Goal: Information Seeking & Learning: Learn about a topic

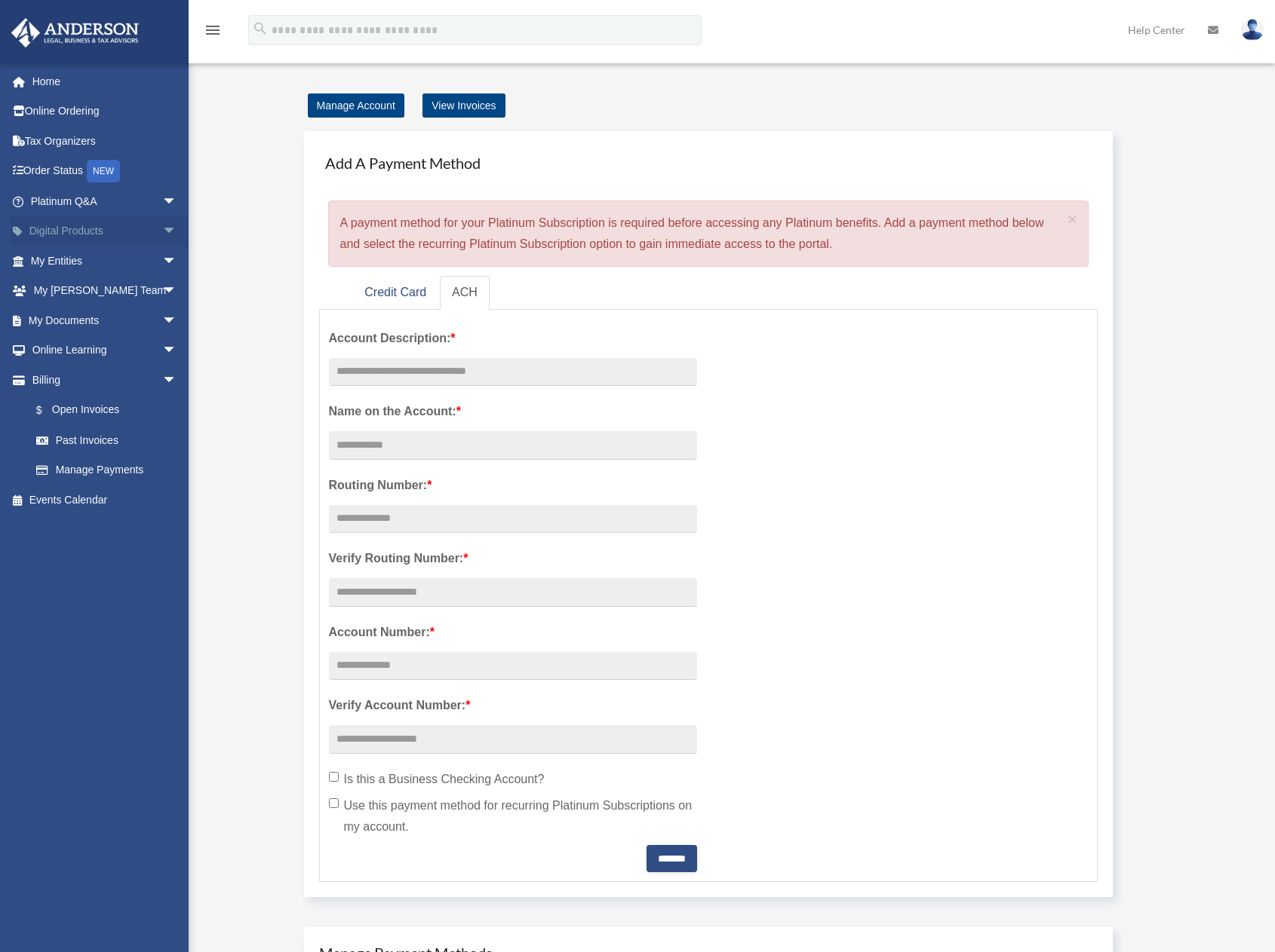
click at [162, 235] on span "arrow_drop_down" at bounding box center [177, 231] width 30 height 31
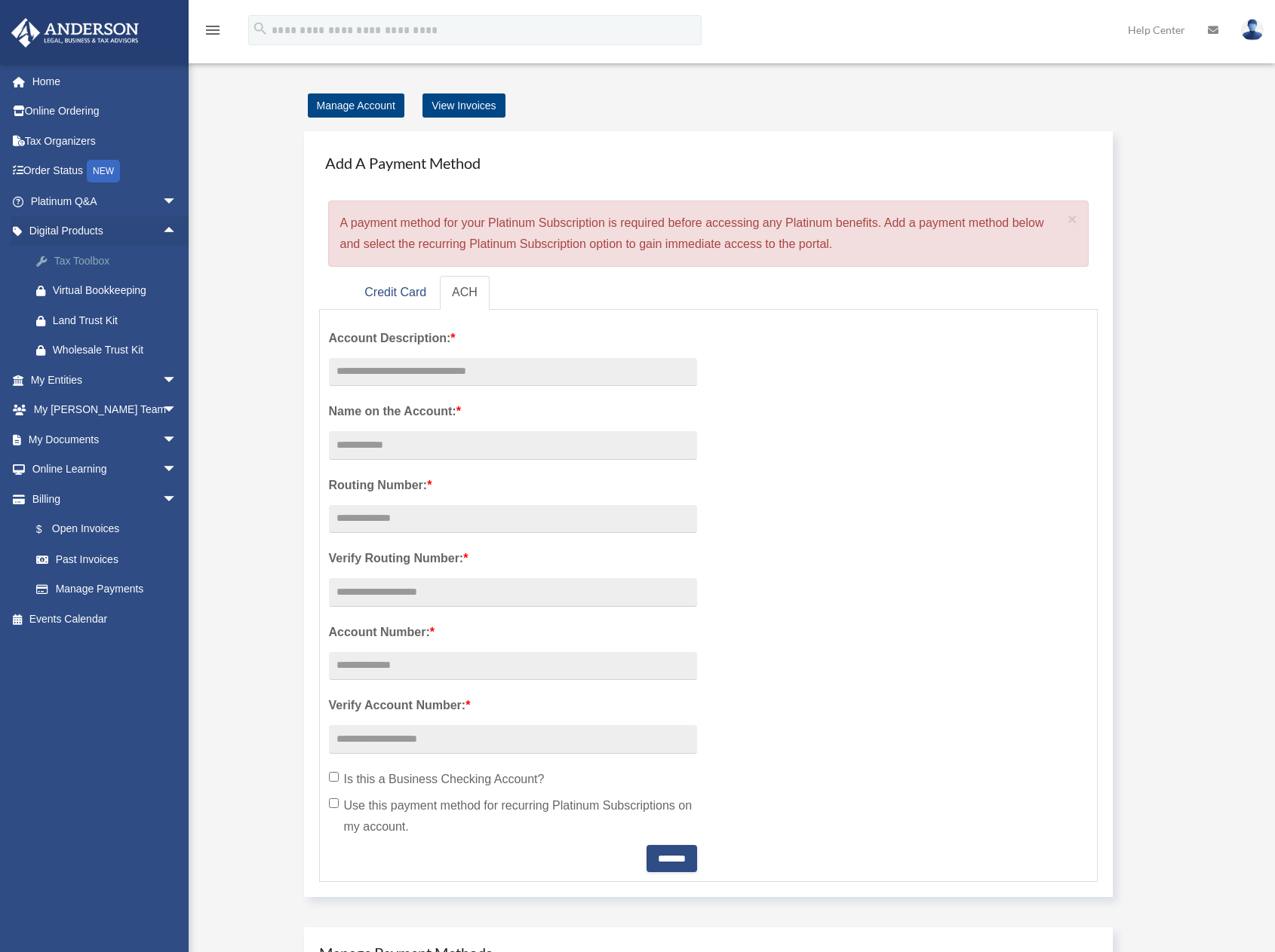
click at [94, 257] on div "Tax Toolbox" at bounding box center [117, 260] width 128 height 19
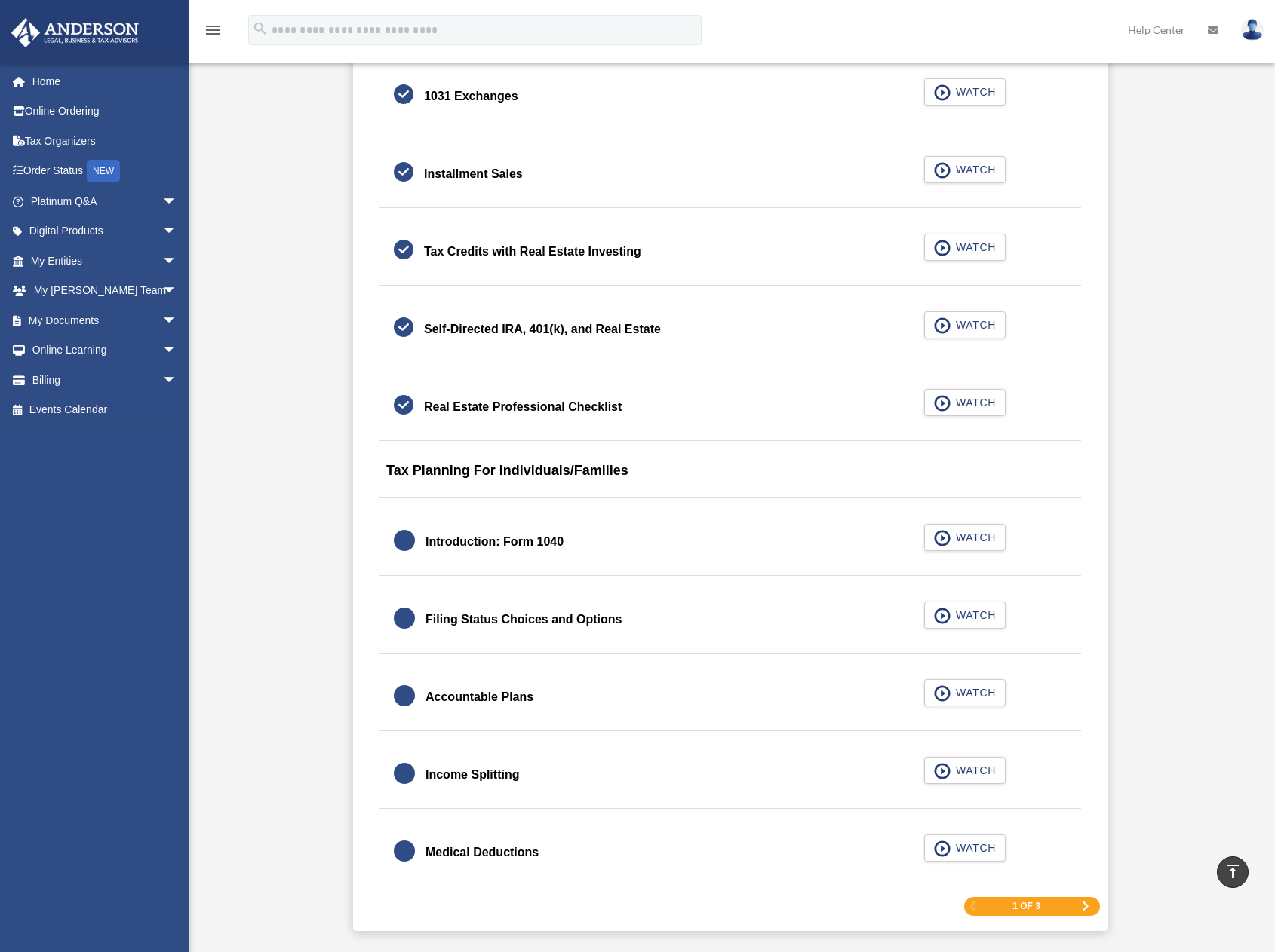
scroll to position [1809, 0]
click at [519, 546] on div "Introduction: Form 1040" at bounding box center [494, 541] width 138 height 21
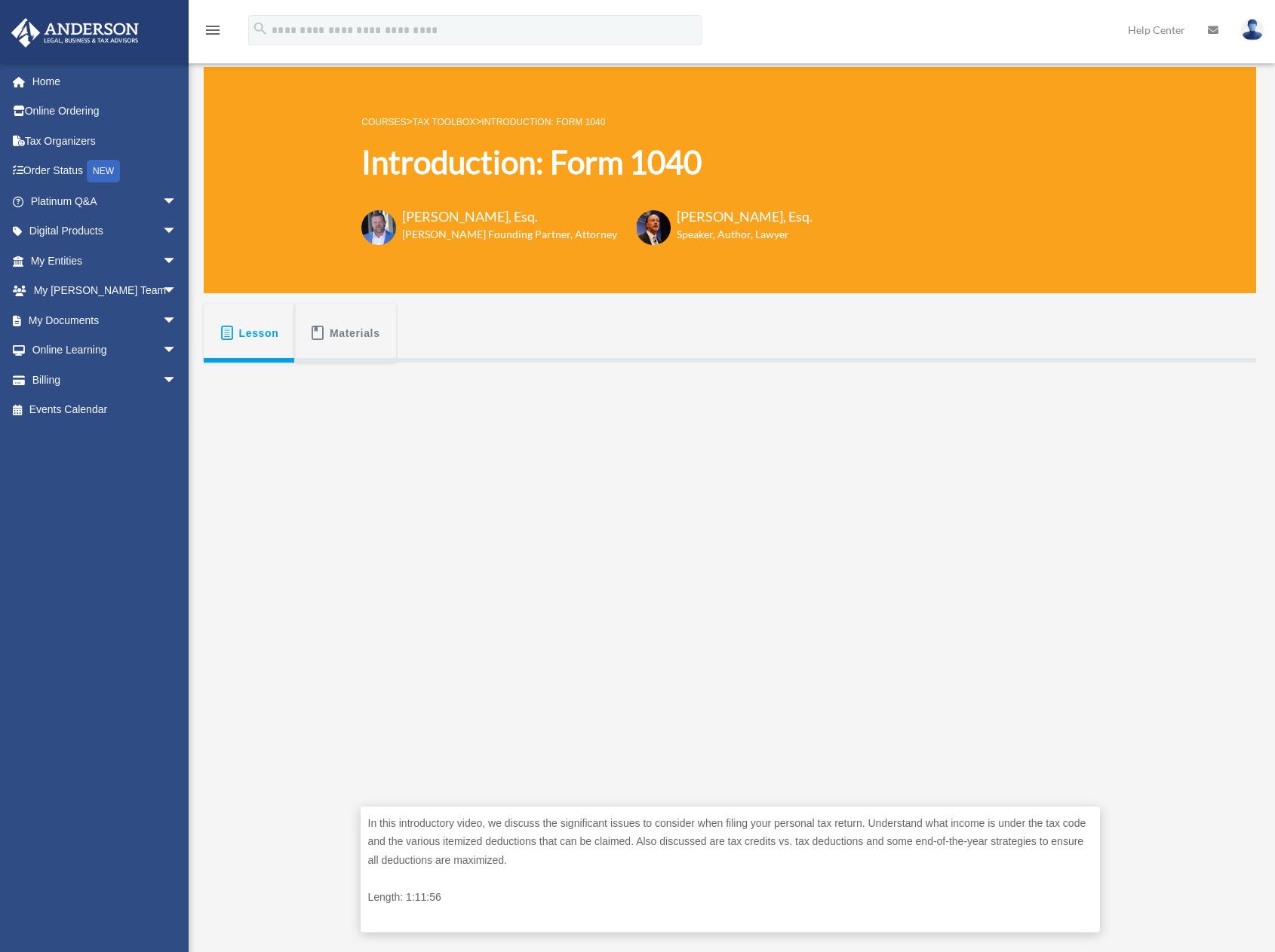
scroll to position [226, 0]
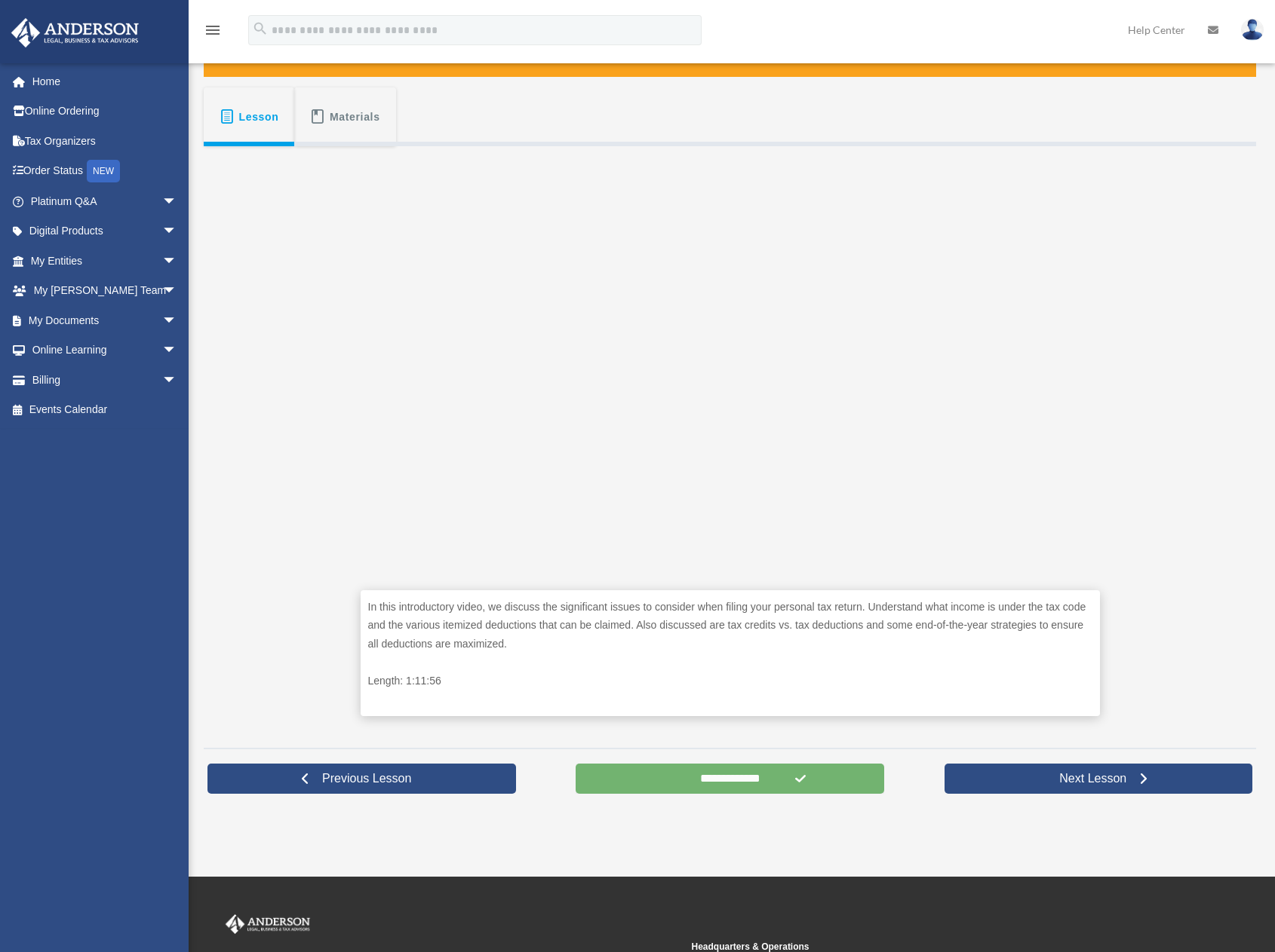
click at [726, 780] on input "**********" at bounding box center [730, 778] width 308 height 30
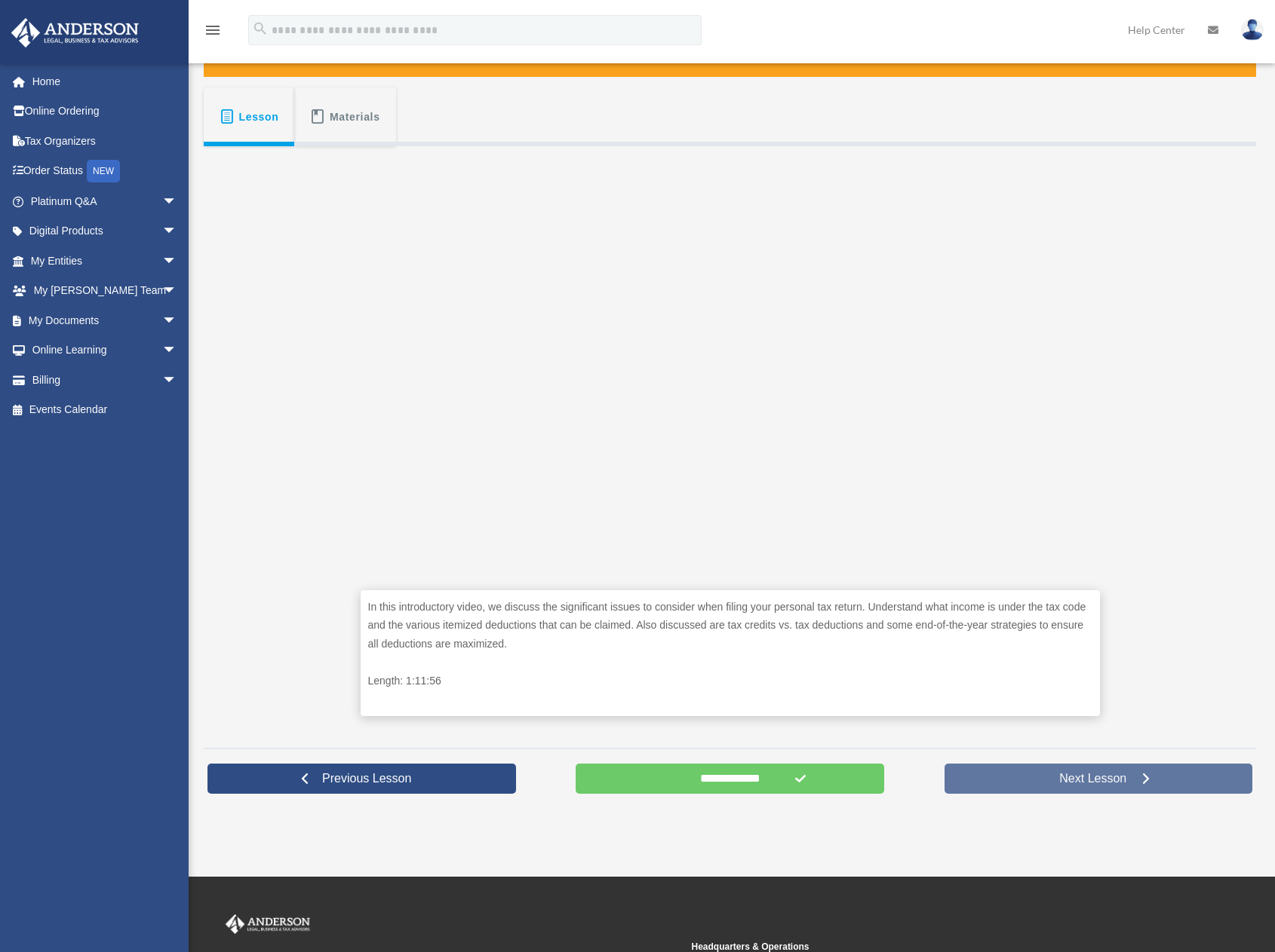
click at [1105, 776] on span "Next Lesson" at bounding box center [1092, 778] width 91 height 15
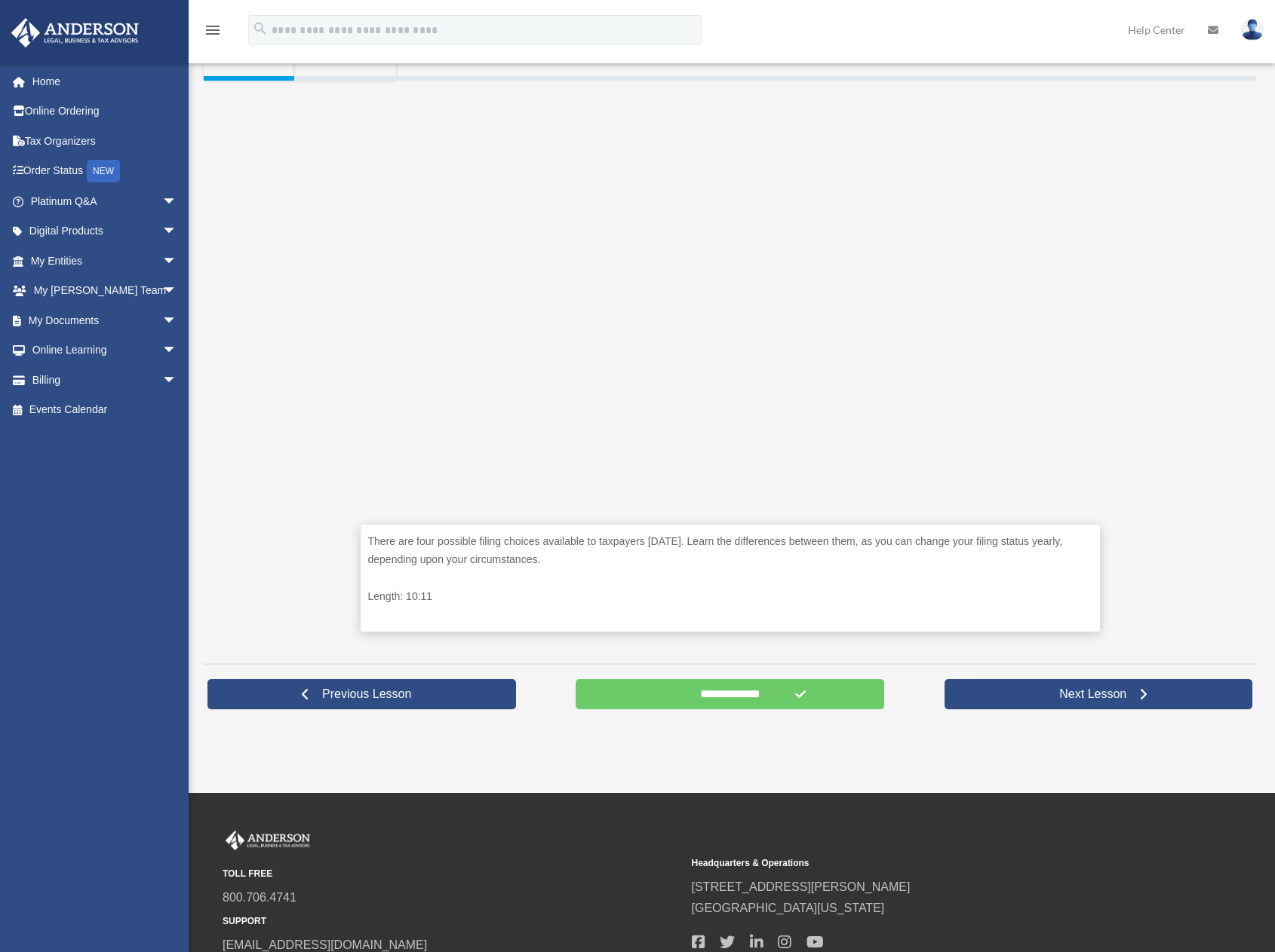
scroll to position [302, 0]
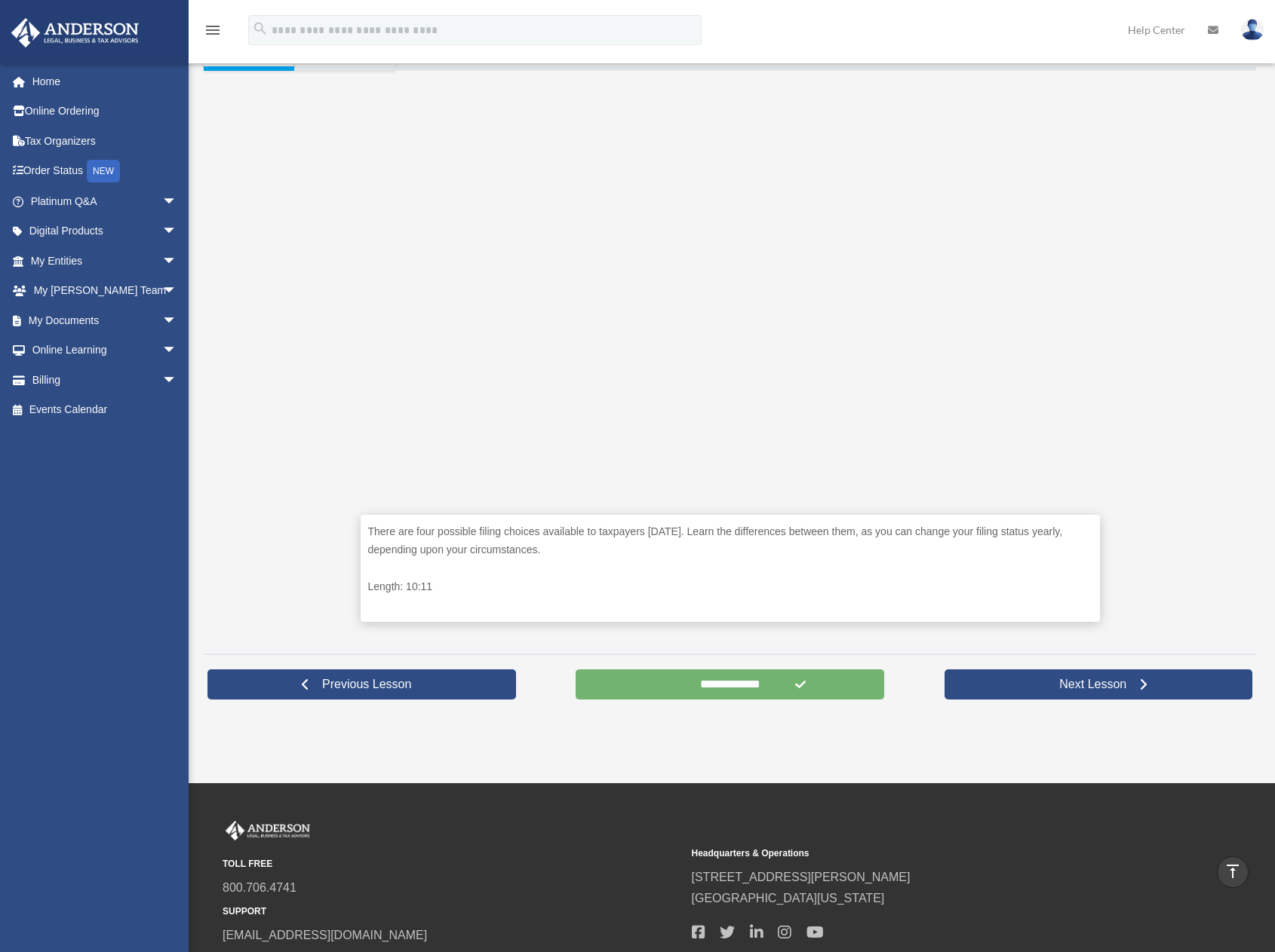
click at [719, 681] on input "**********" at bounding box center [730, 685] width 308 height 30
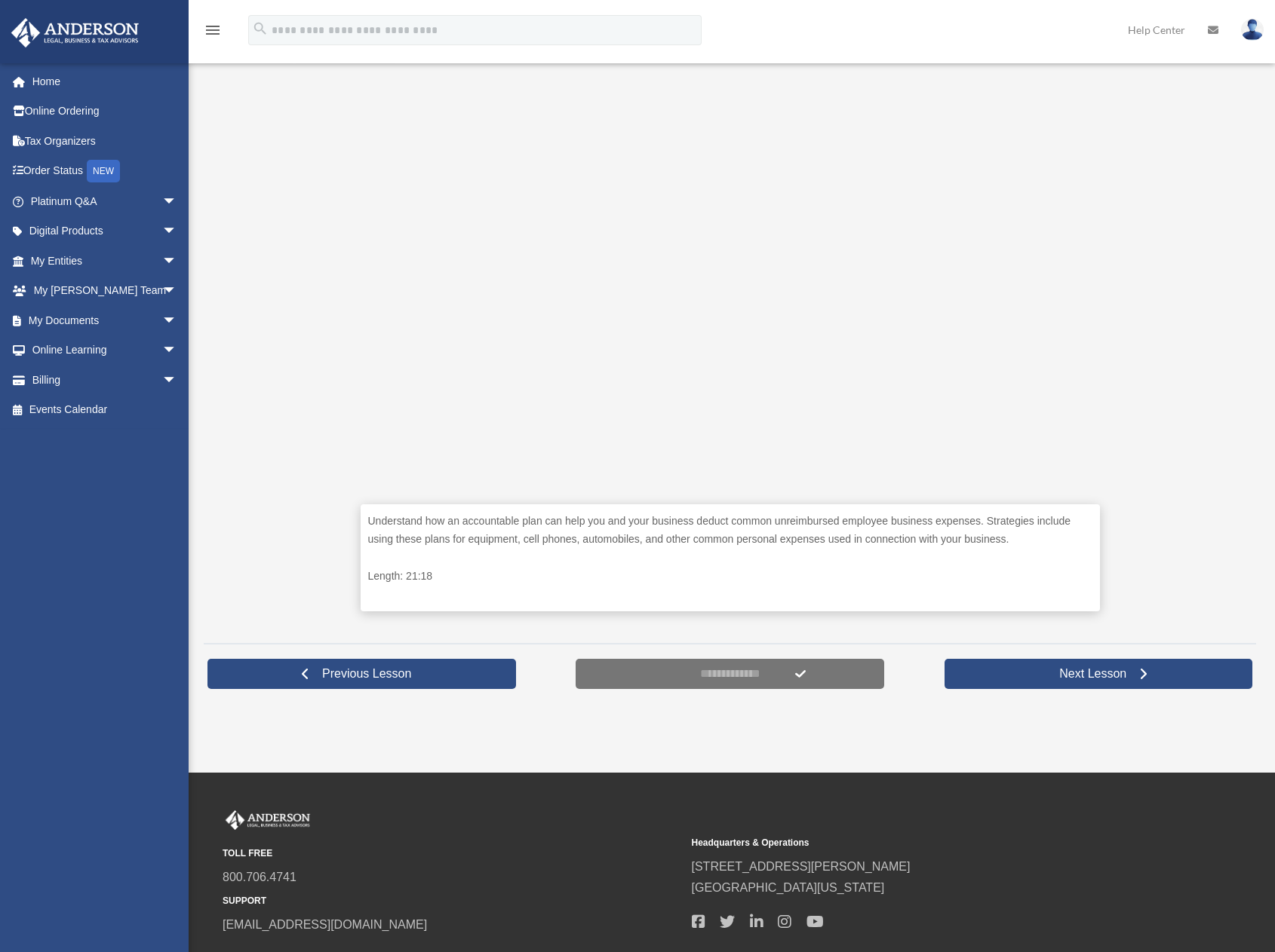
scroll to position [377, 0]
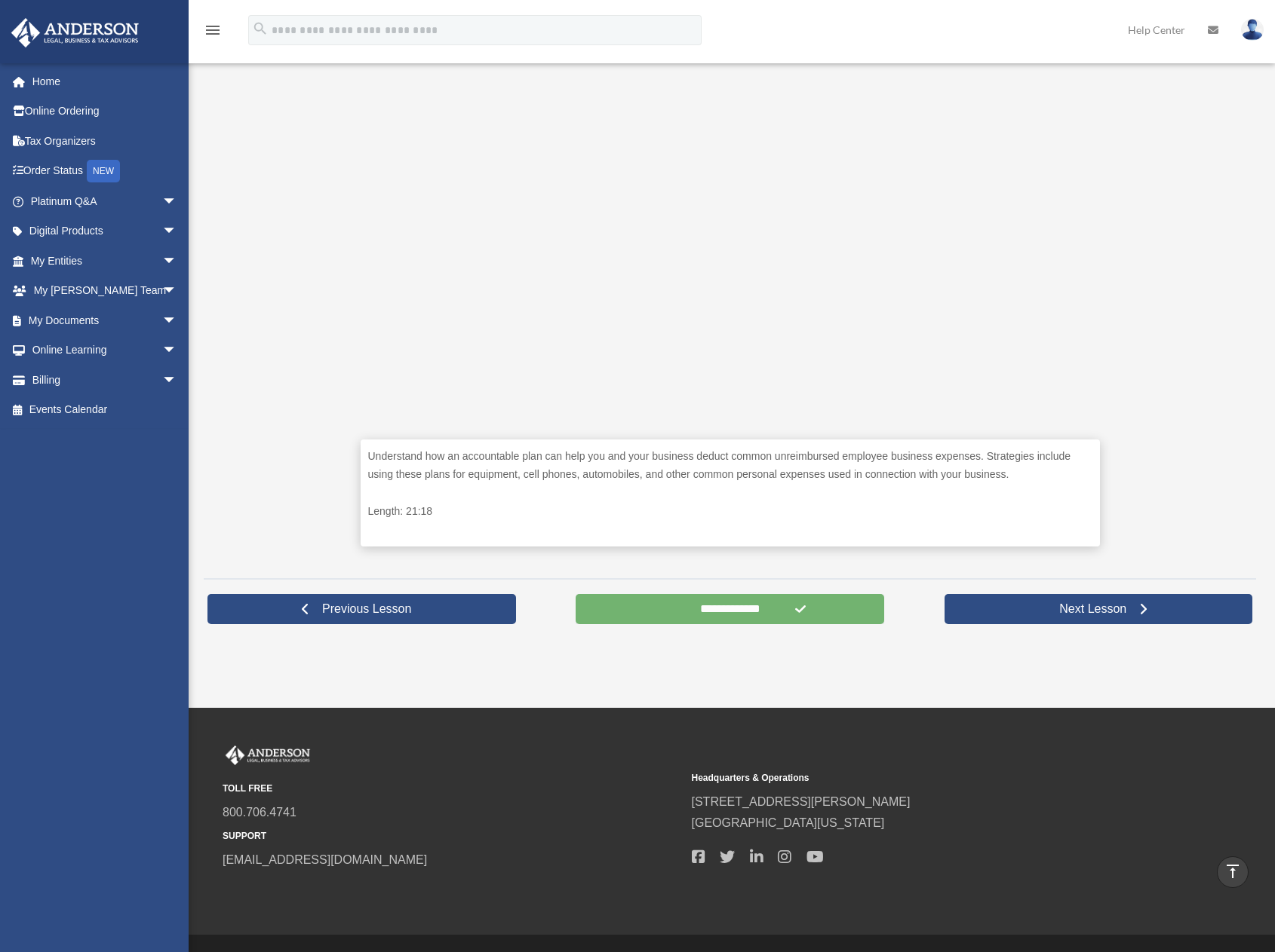
click at [742, 611] on input "**********" at bounding box center [730, 609] width 308 height 30
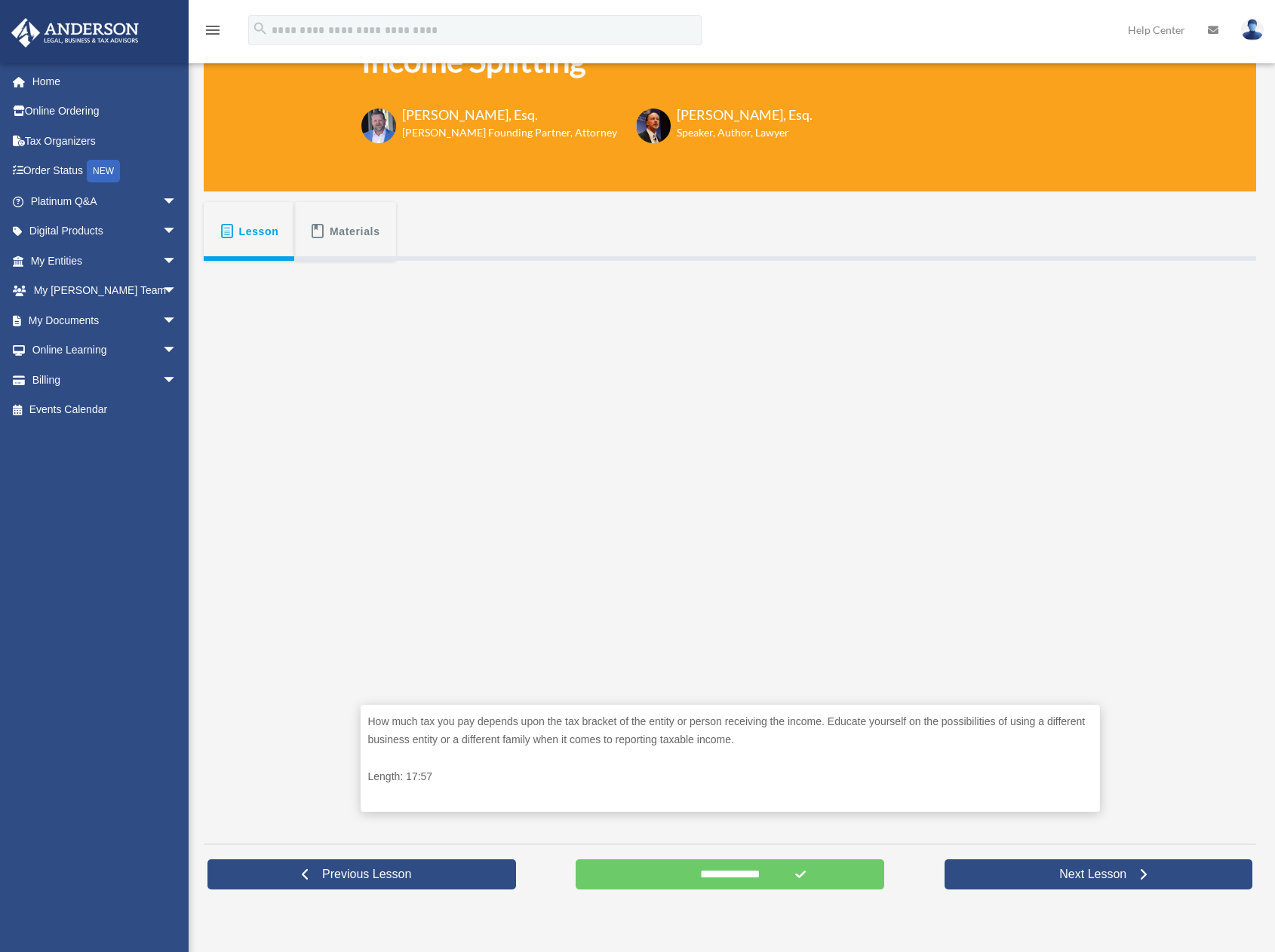
scroll to position [377, 0]
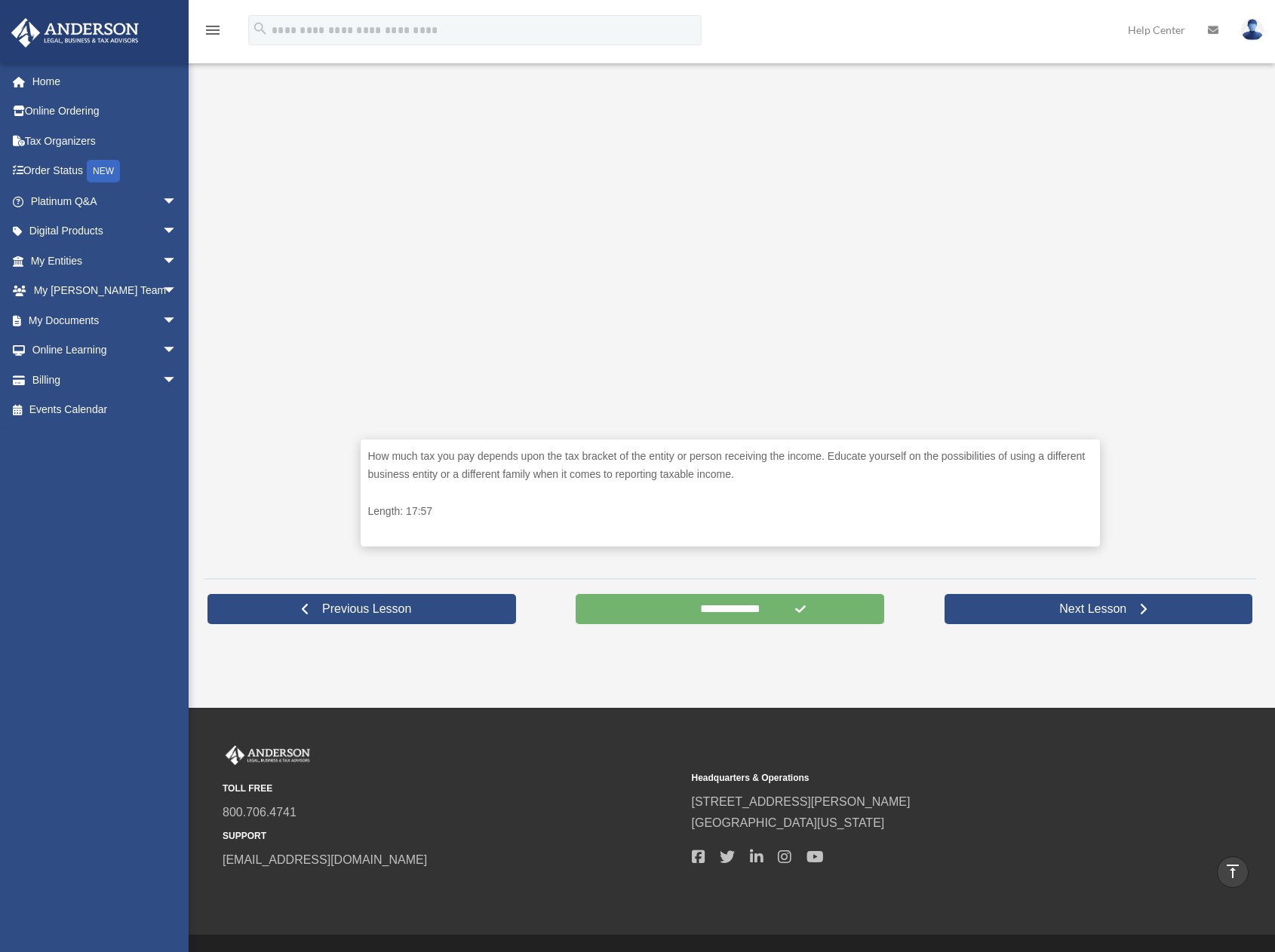
click at [743, 616] on input "**********" at bounding box center [730, 609] width 308 height 30
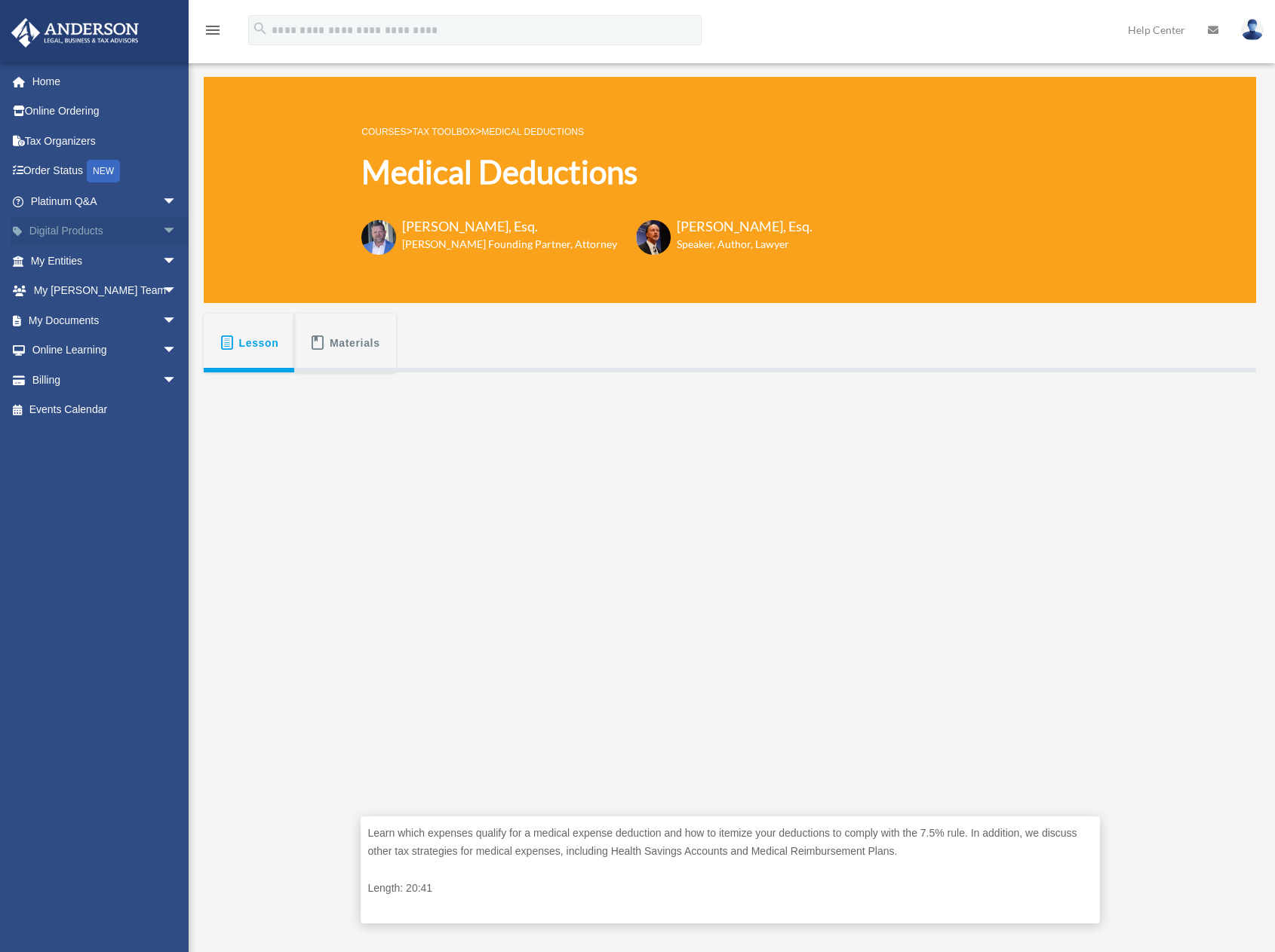
click at [162, 231] on span "arrow_drop_down" at bounding box center [177, 231] width 30 height 31
click at [87, 273] on link "Tax Toolbox" at bounding box center [111, 261] width 179 height 30
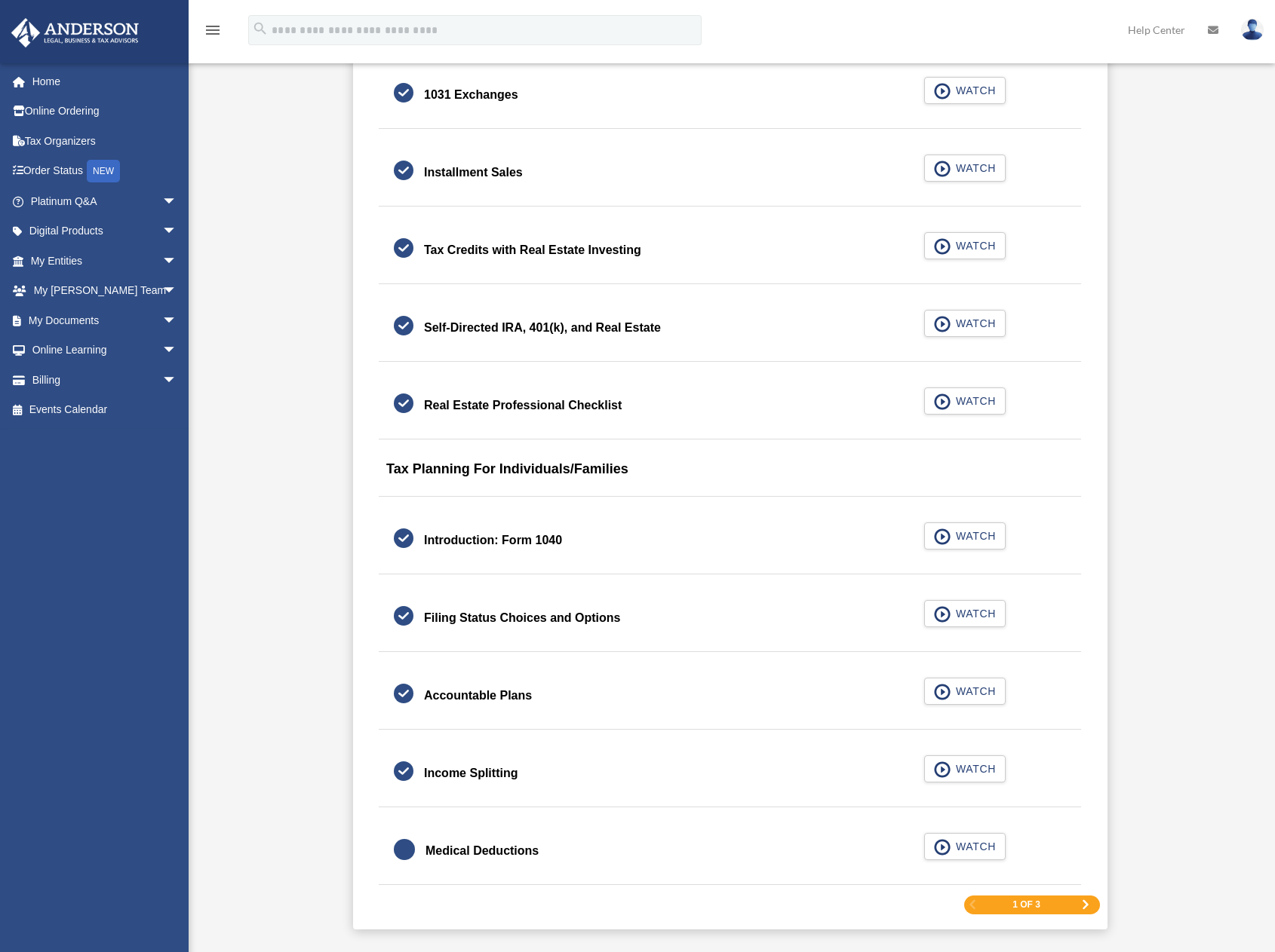
scroll to position [2111, 0]
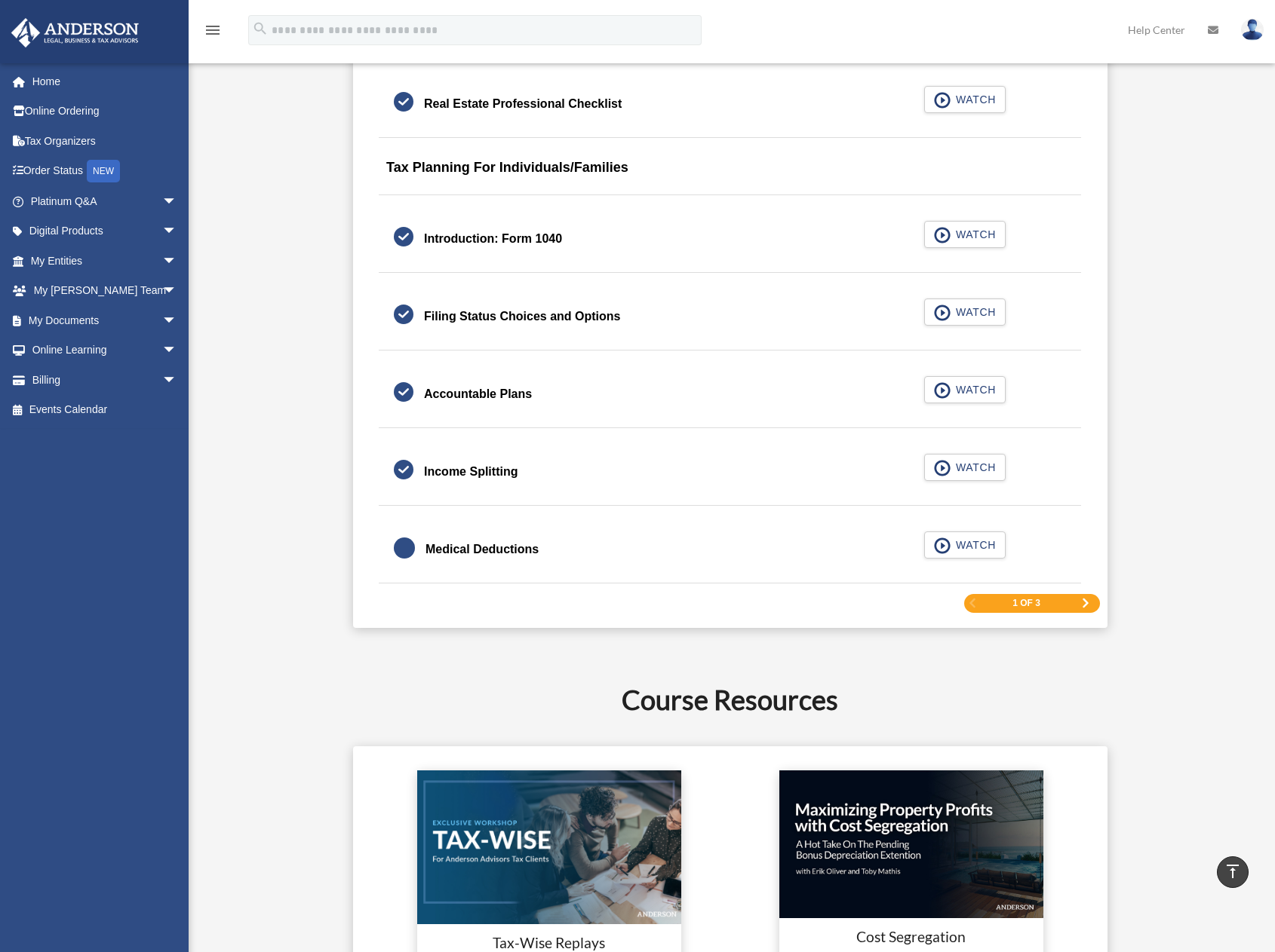
click at [463, 551] on div "Medical Deductions" at bounding box center [482, 550] width 113 height 21
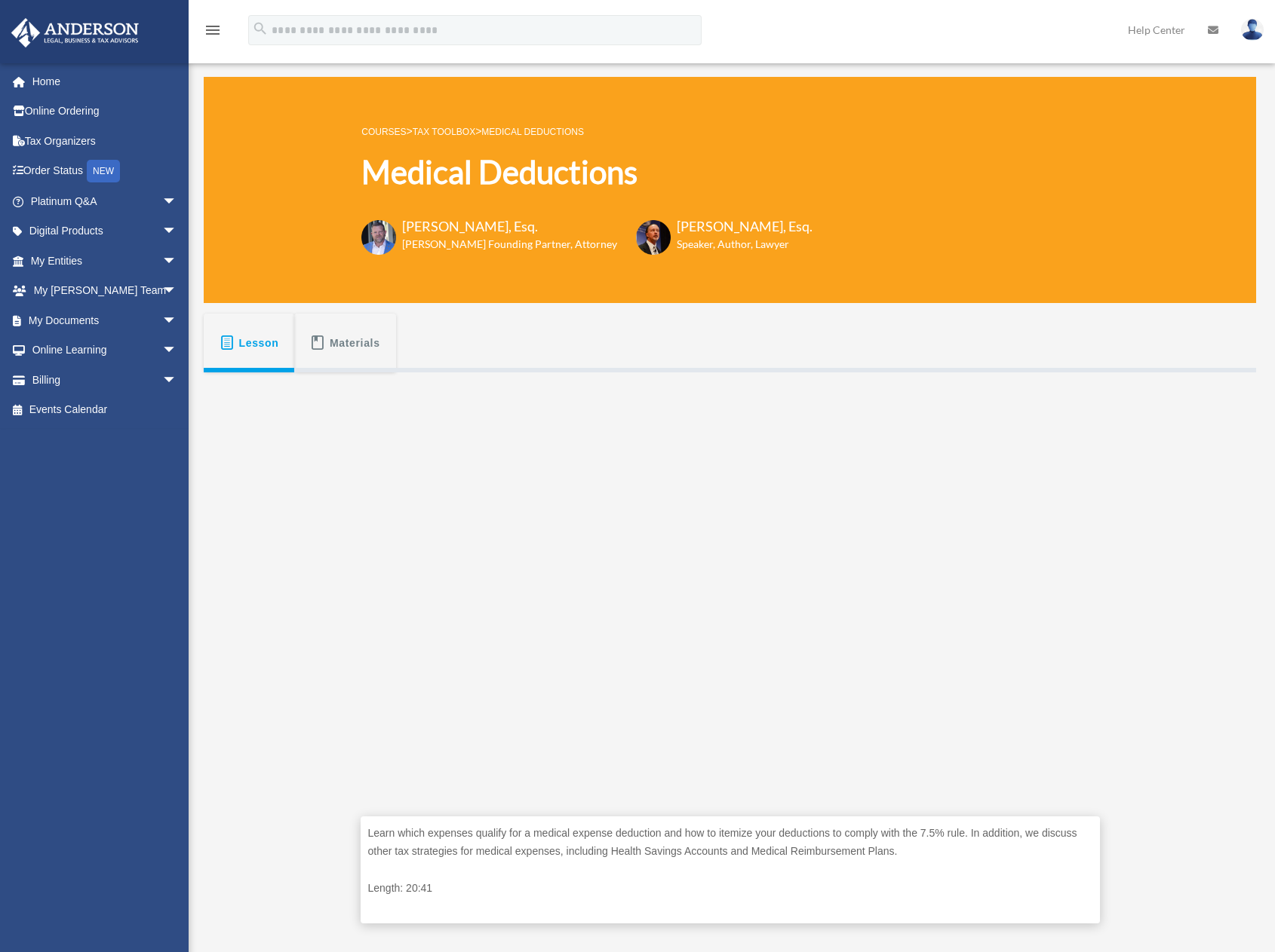
click at [287, 620] on div "Learn which expenses qualify for a medical expense deduction and how to itemize…" at bounding box center [730, 659] width 1053 height 573
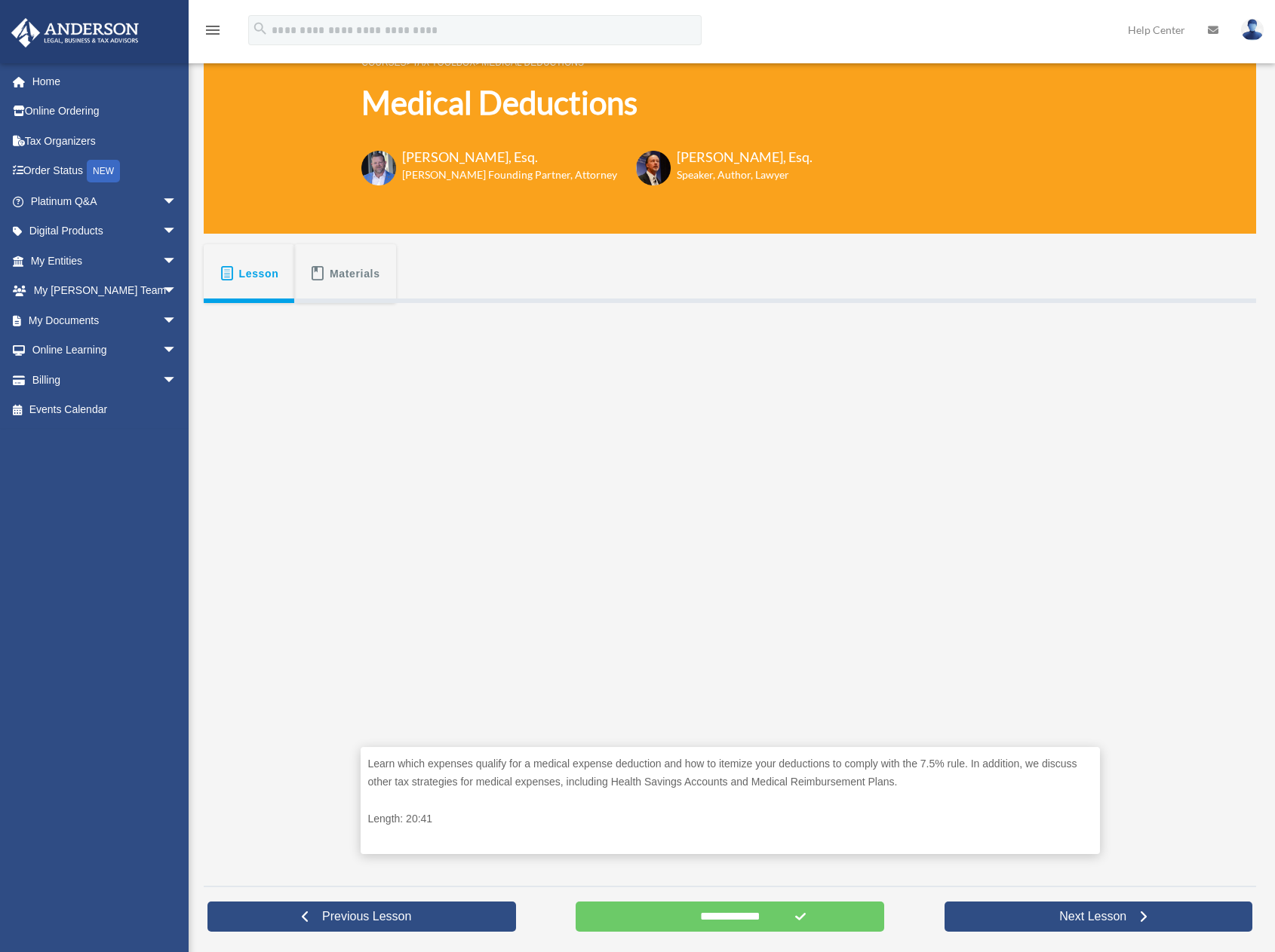
scroll to position [302, 0]
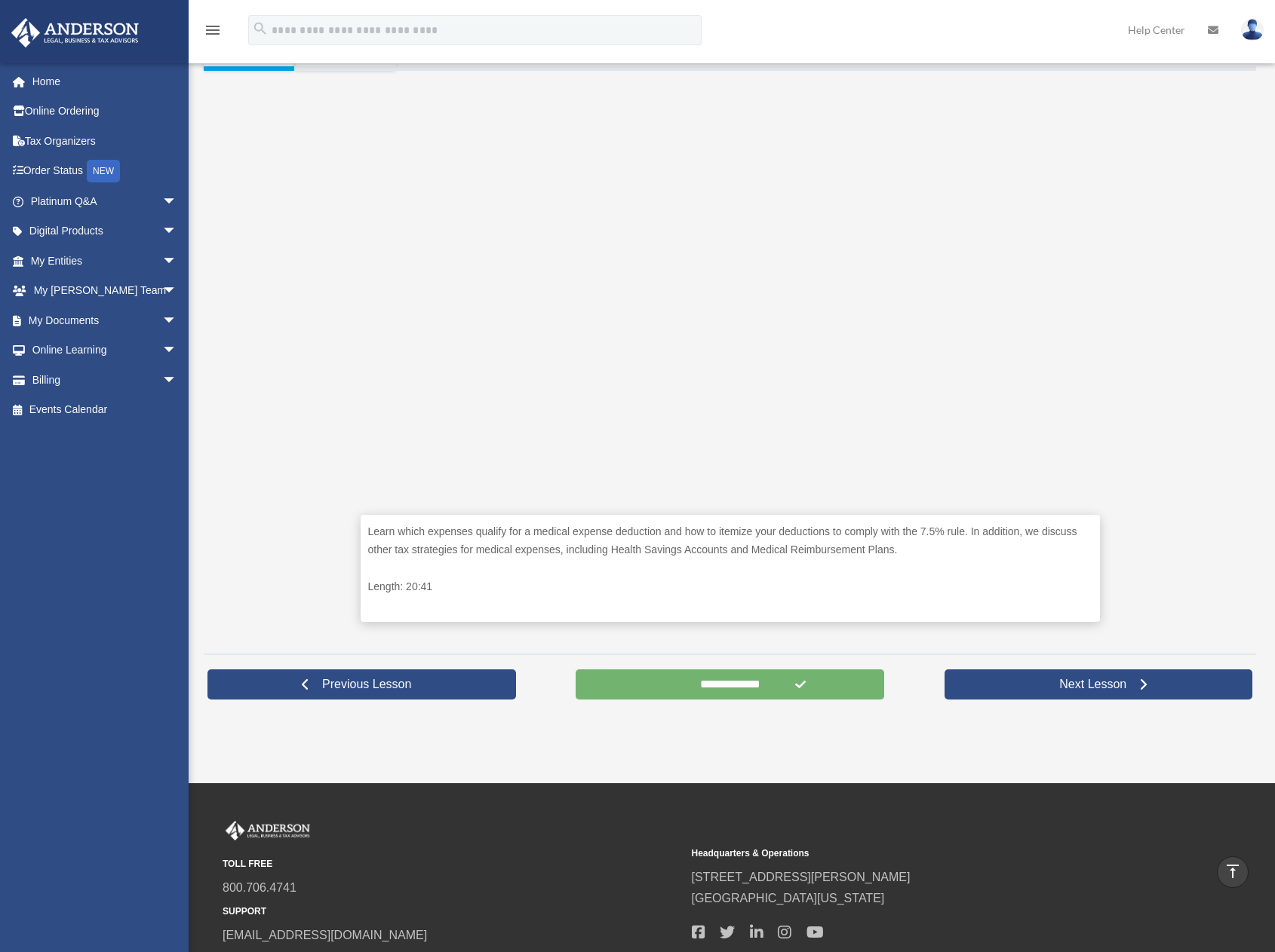
click at [711, 673] on input "**********" at bounding box center [730, 685] width 308 height 30
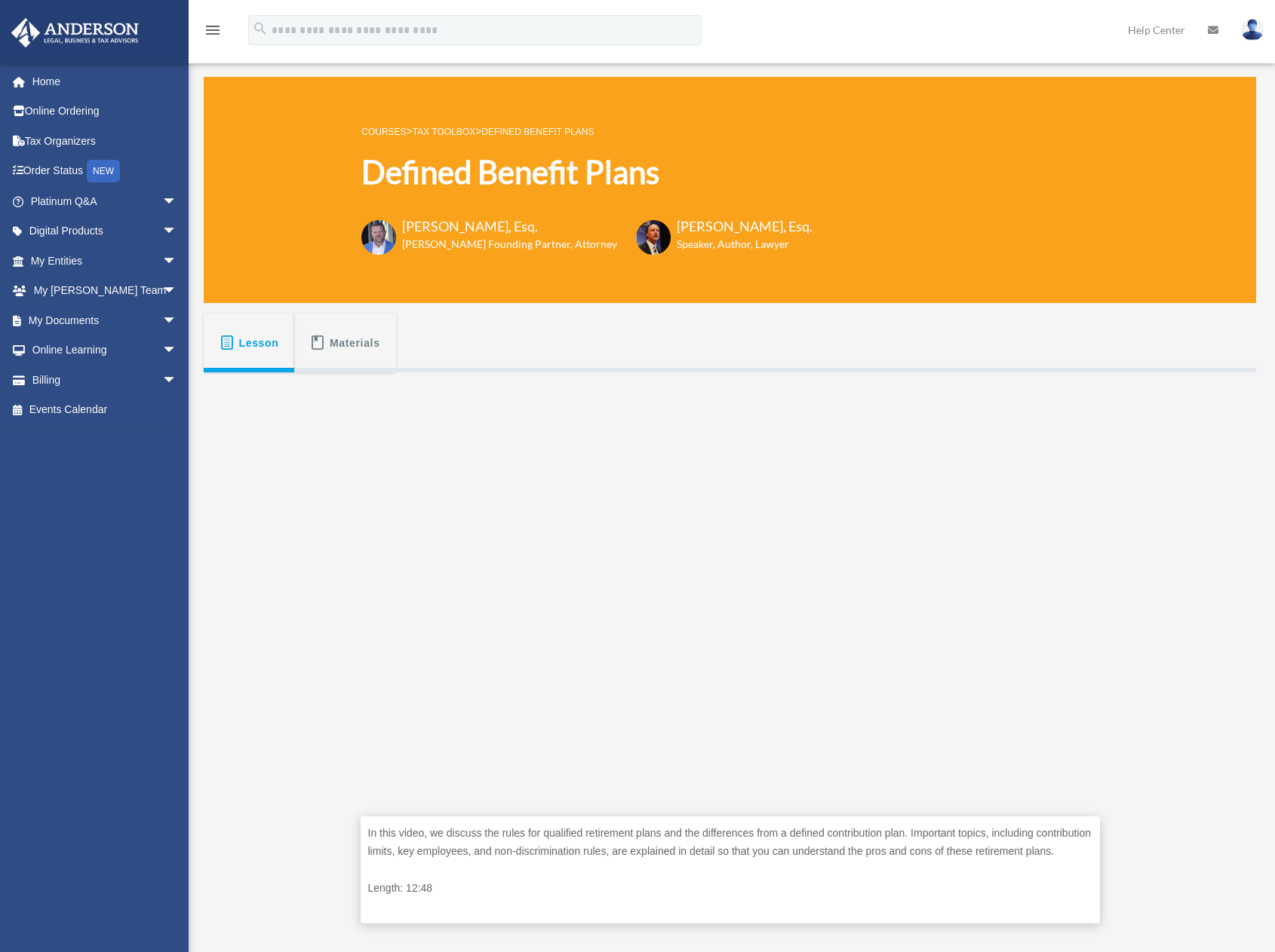
click at [246, 336] on span "Lesson" at bounding box center [259, 343] width 40 height 27
click at [162, 198] on span "arrow_drop_down" at bounding box center [177, 201] width 30 height 31
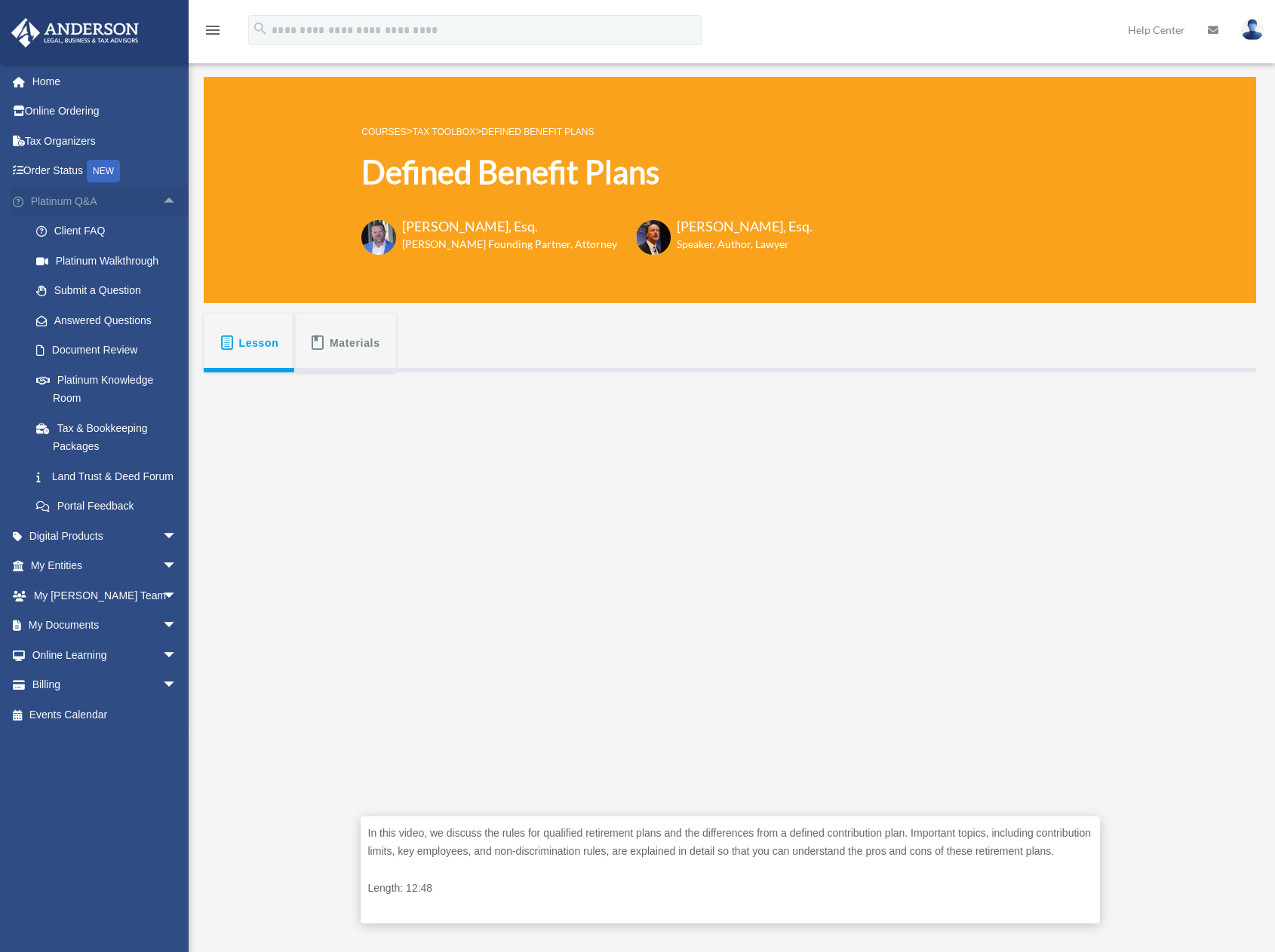
click at [162, 198] on span "arrow_drop_up" at bounding box center [177, 201] width 30 height 31
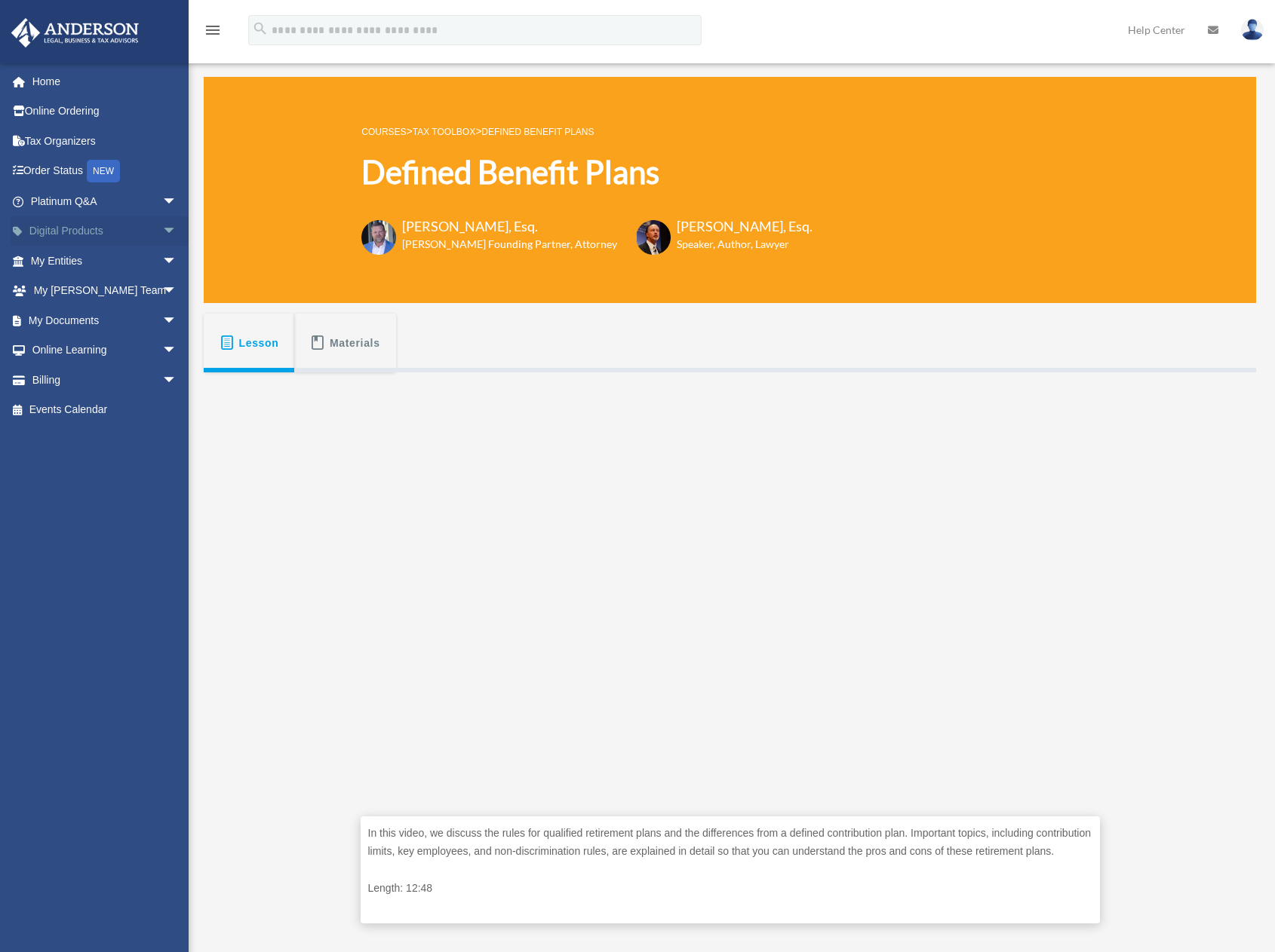
click at [162, 226] on span "arrow_drop_down" at bounding box center [177, 231] width 30 height 31
click at [97, 265] on div "Tax Toolbox" at bounding box center [117, 260] width 128 height 19
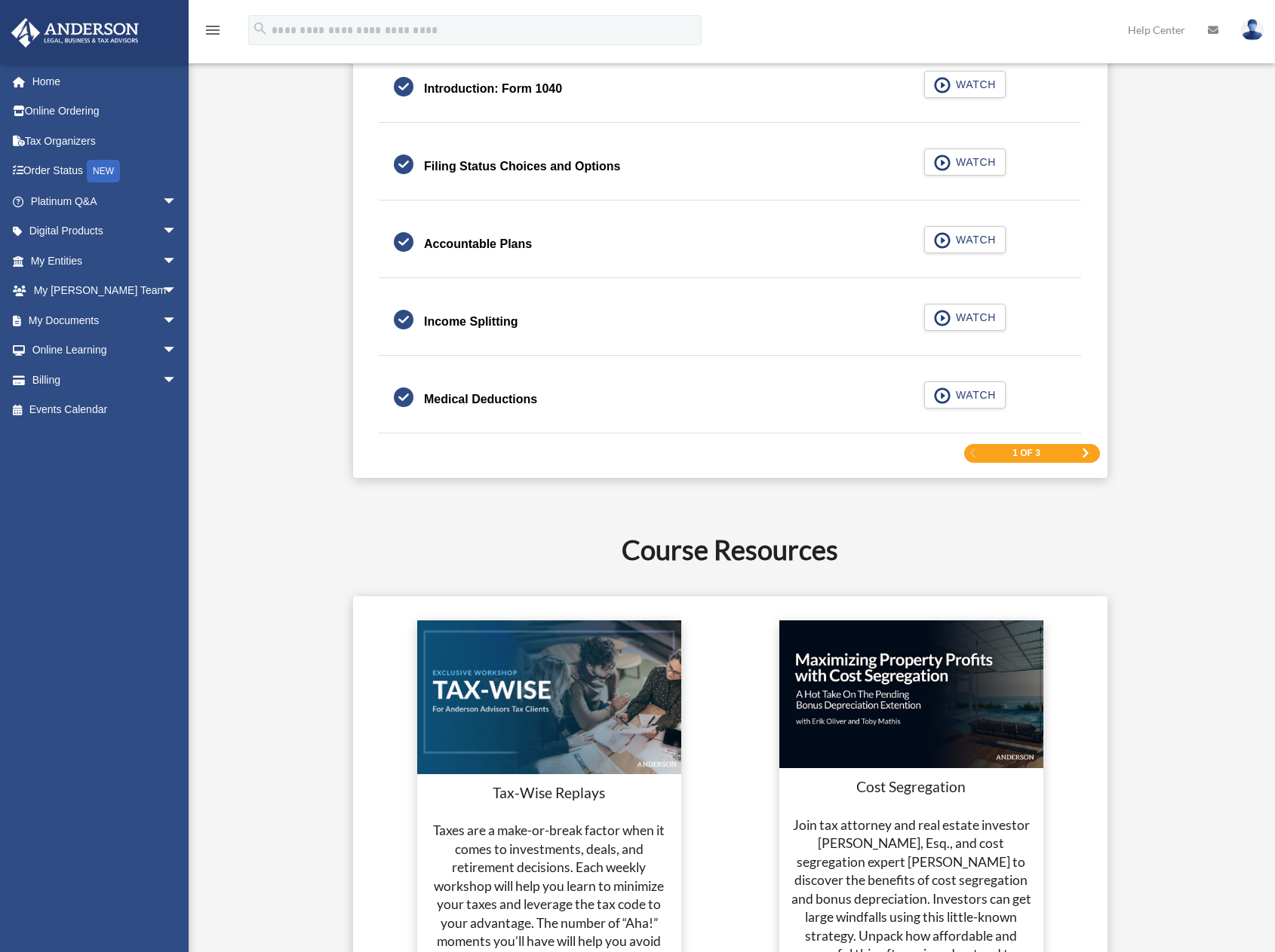
scroll to position [2262, 0]
click at [1083, 453] on span "Next Page" at bounding box center [1085, 453] width 9 height 9
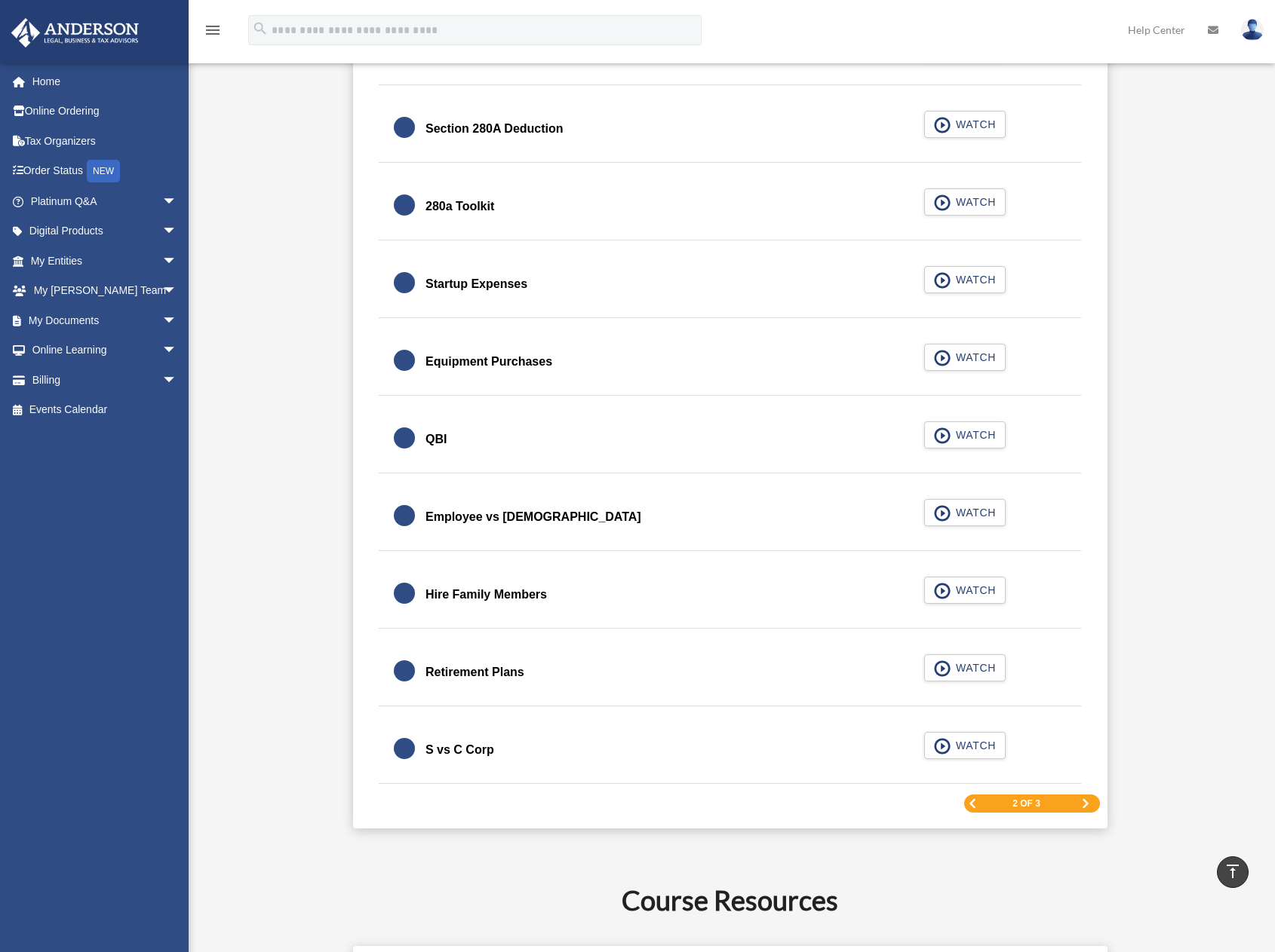
scroll to position [1929, 0]
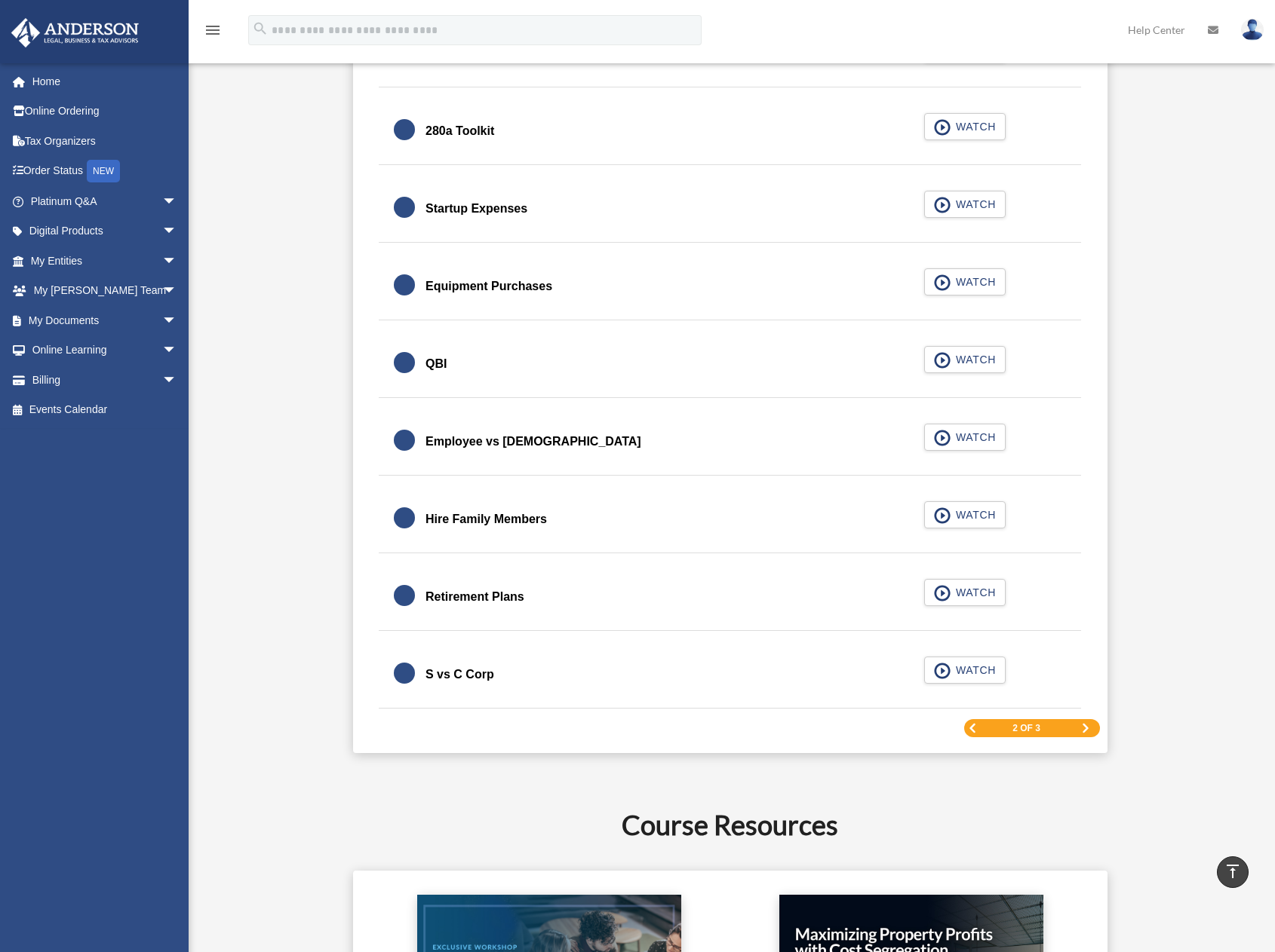
click at [1089, 728] on span "Next Page" at bounding box center [1085, 728] width 9 height 9
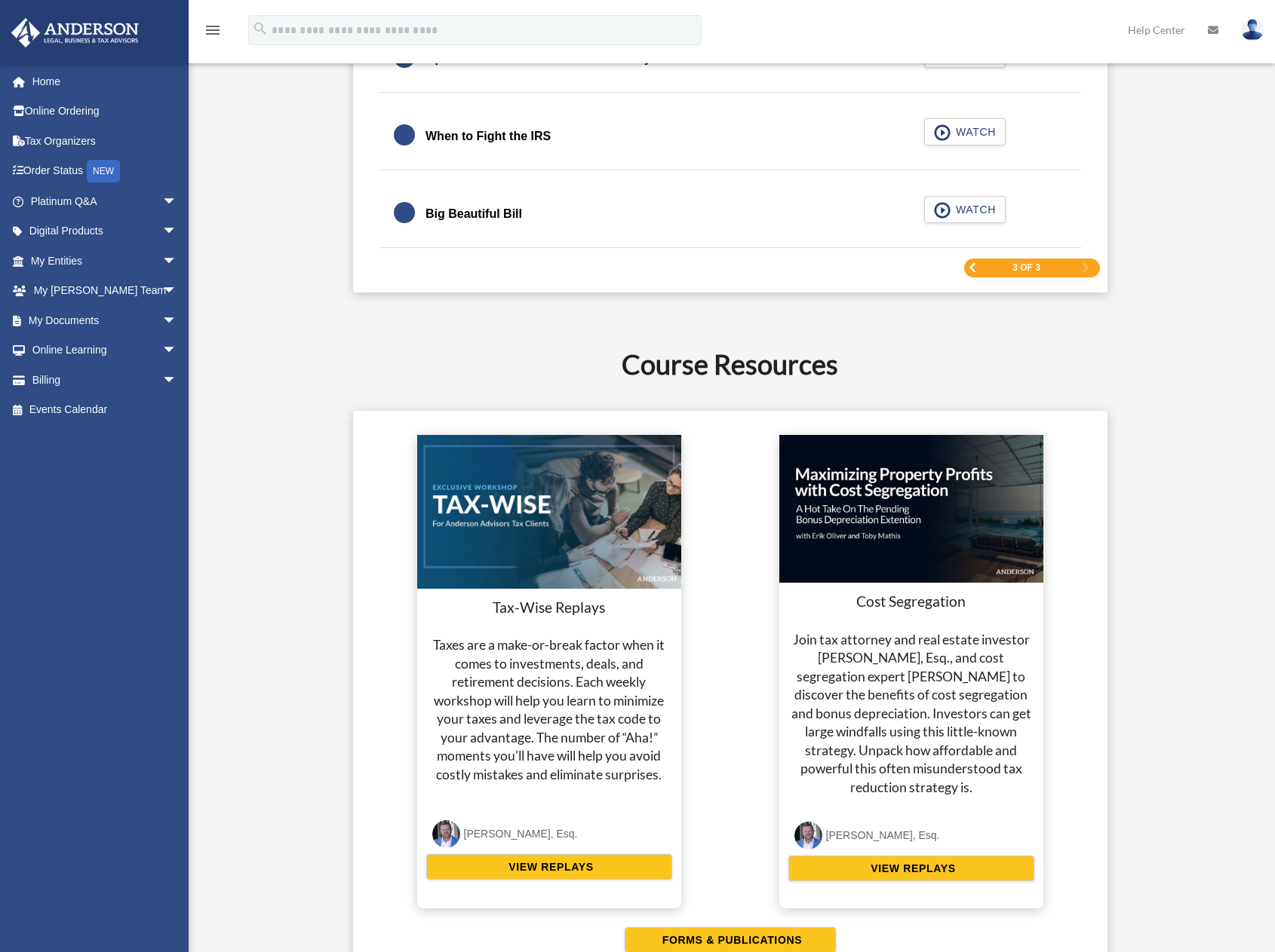
scroll to position [2187, 0]
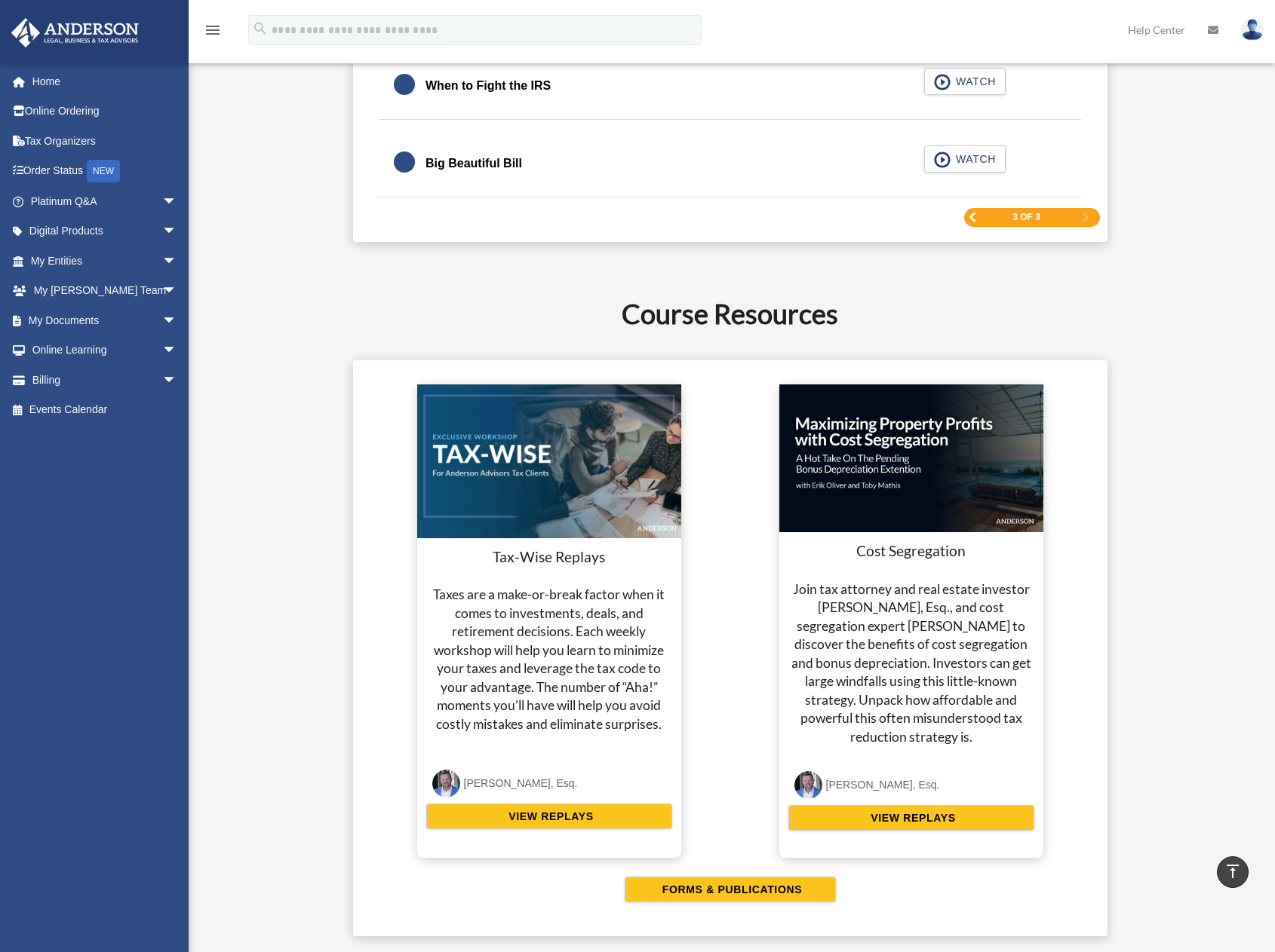
click at [970, 221] on span "Previous Page" at bounding box center [972, 217] width 9 height 9
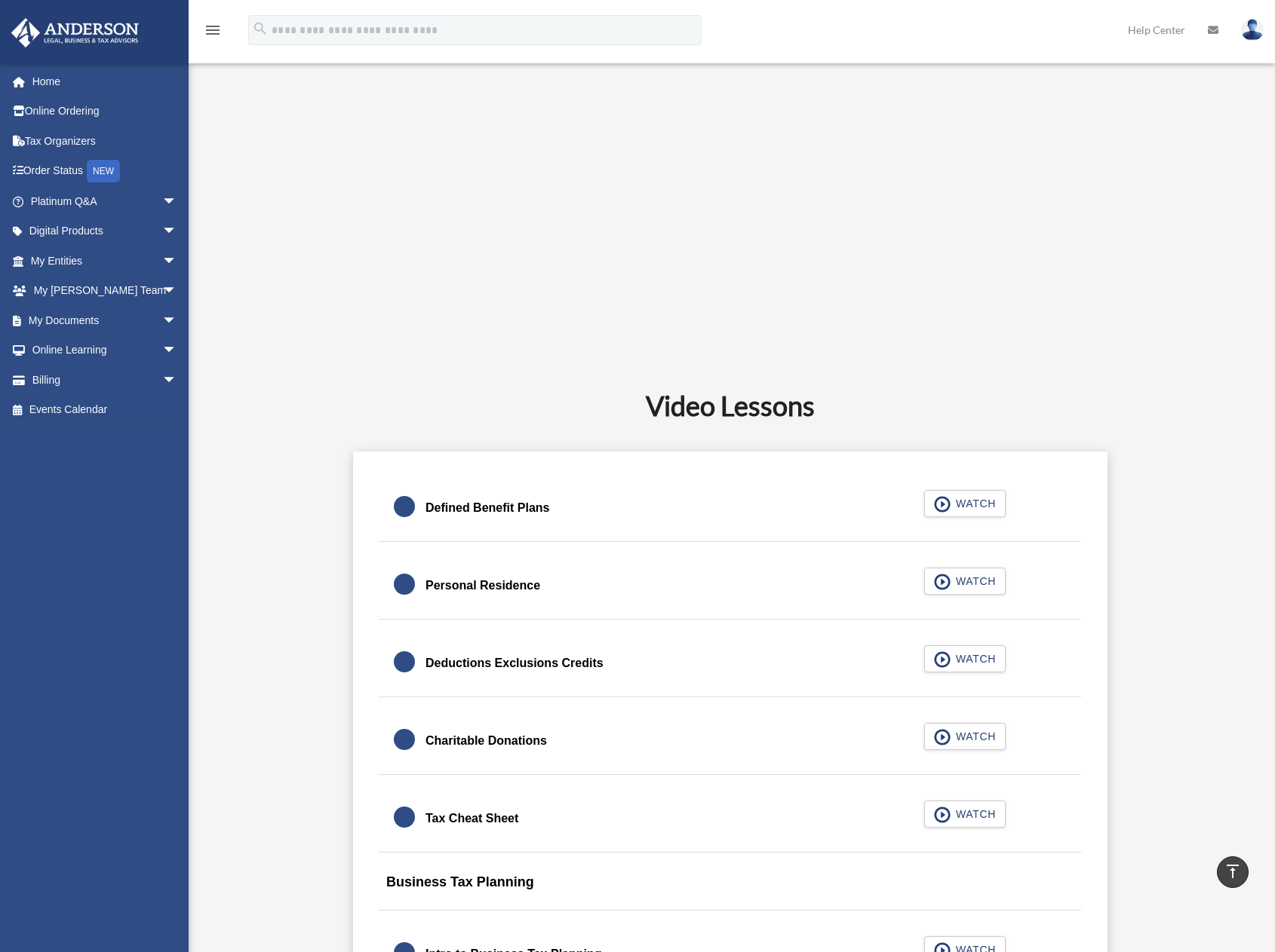
scroll to position [571, 0]
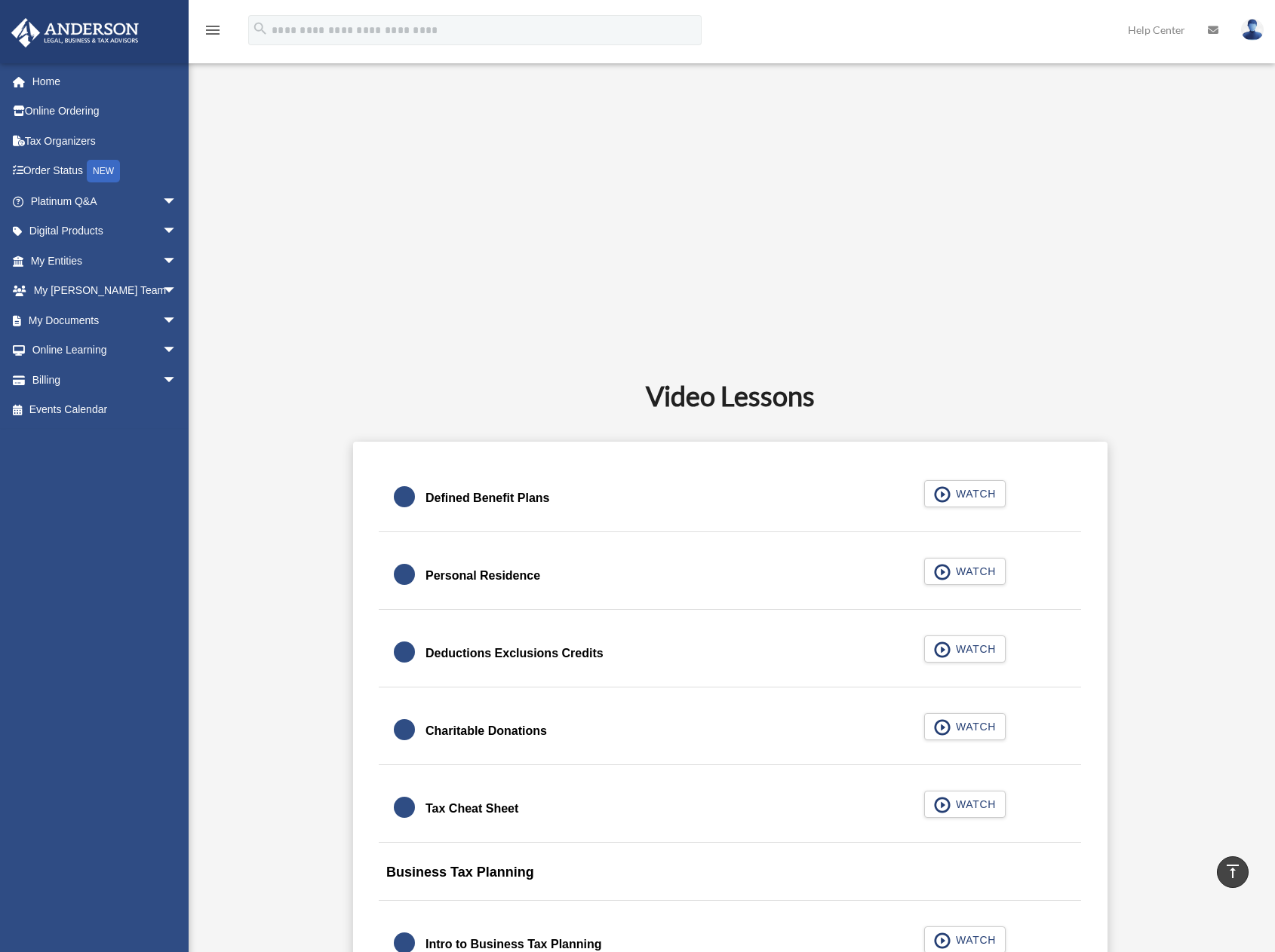
click at [507, 502] on div "Defined Benefit Plans" at bounding box center [487, 499] width 124 height 21
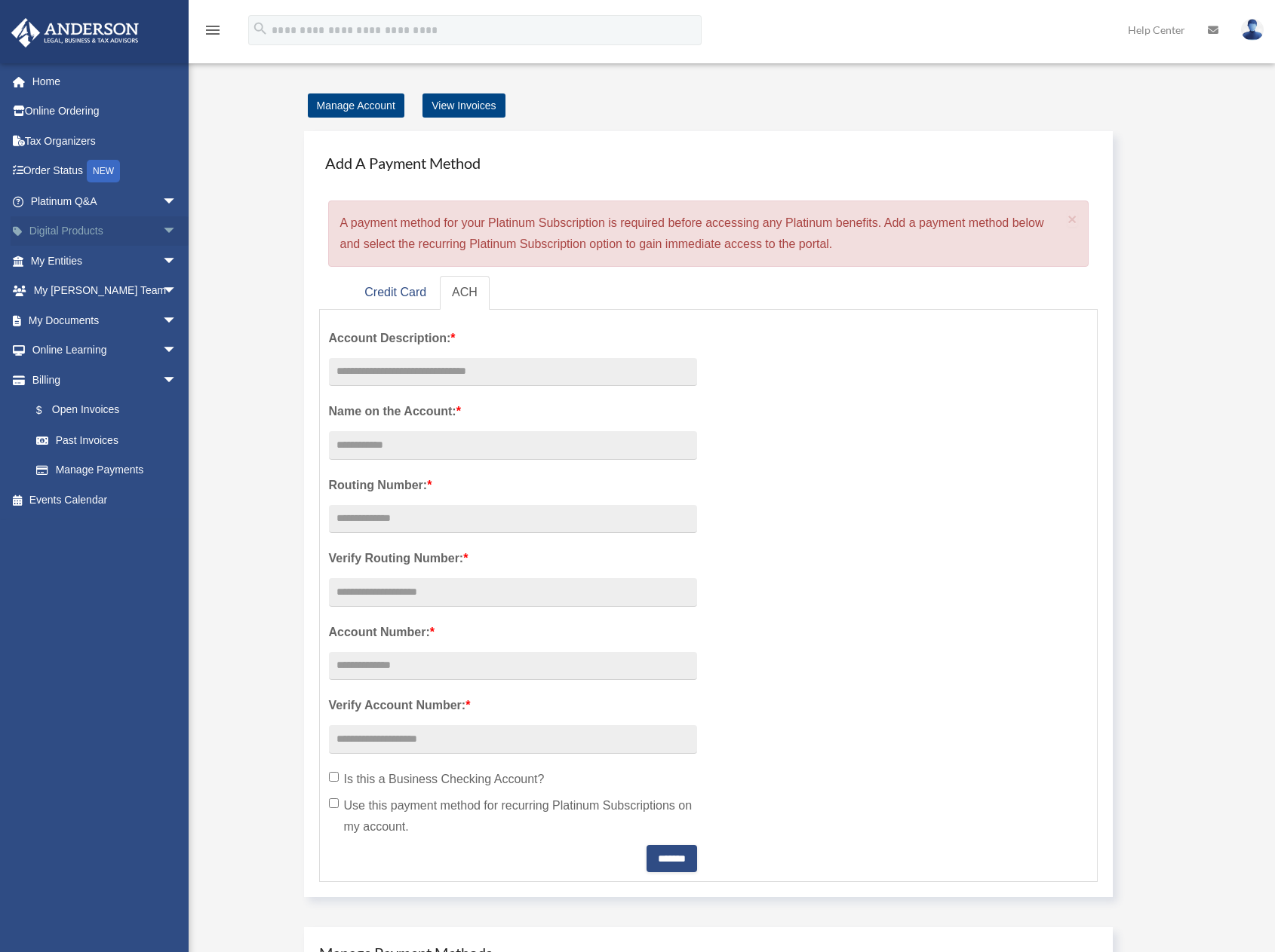
click at [162, 230] on span "arrow_drop_down" at bounding box center [177, 231] width 30 height 31
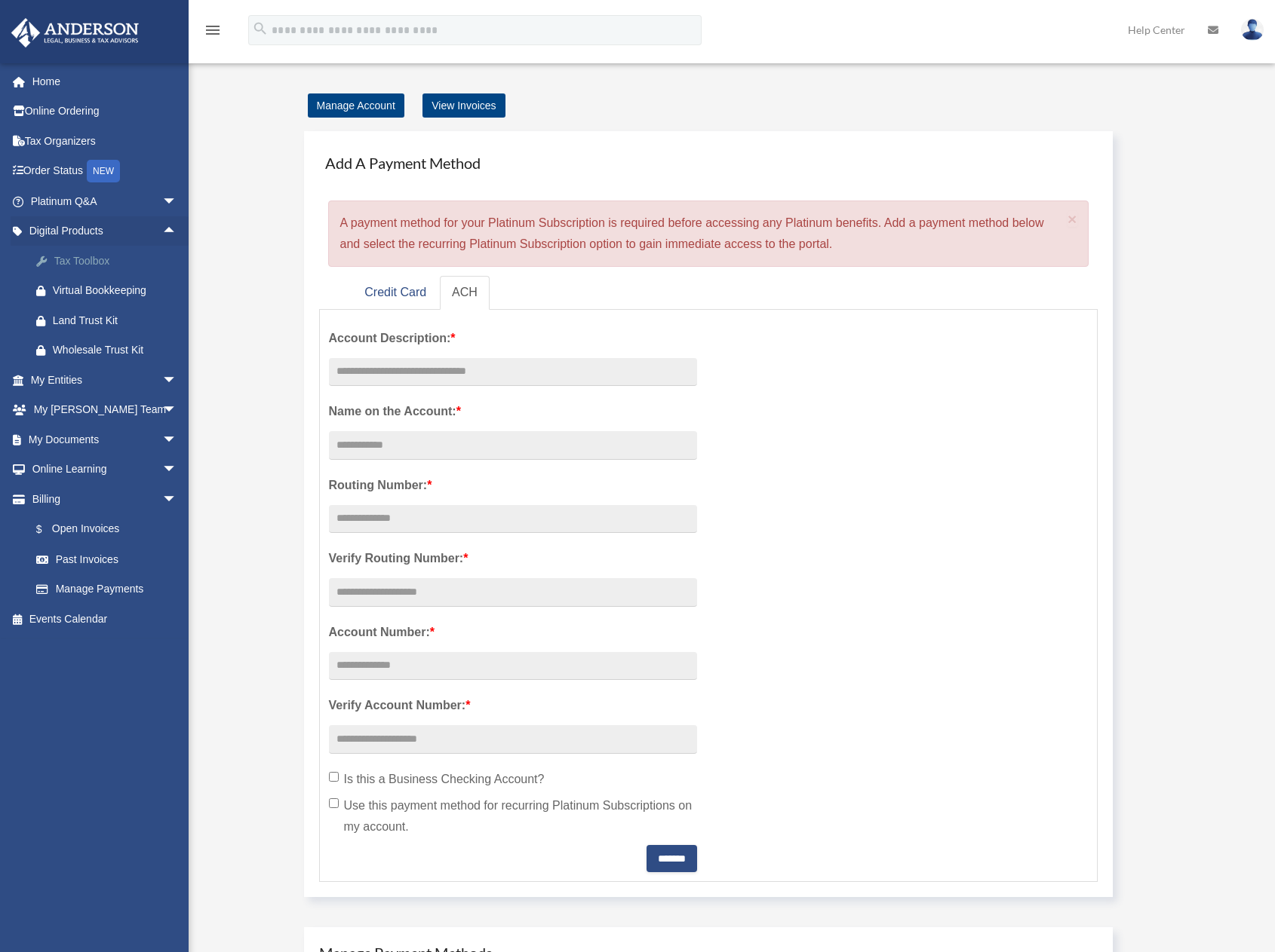
drag, startPoint x: 100, startPoint y: 267, endPoint x: 28, endPoint y: 254, distance: 73.2
click at [99, 267] on div "Tax Toolbox" at bounding box center [117, 260] width 128 height 19
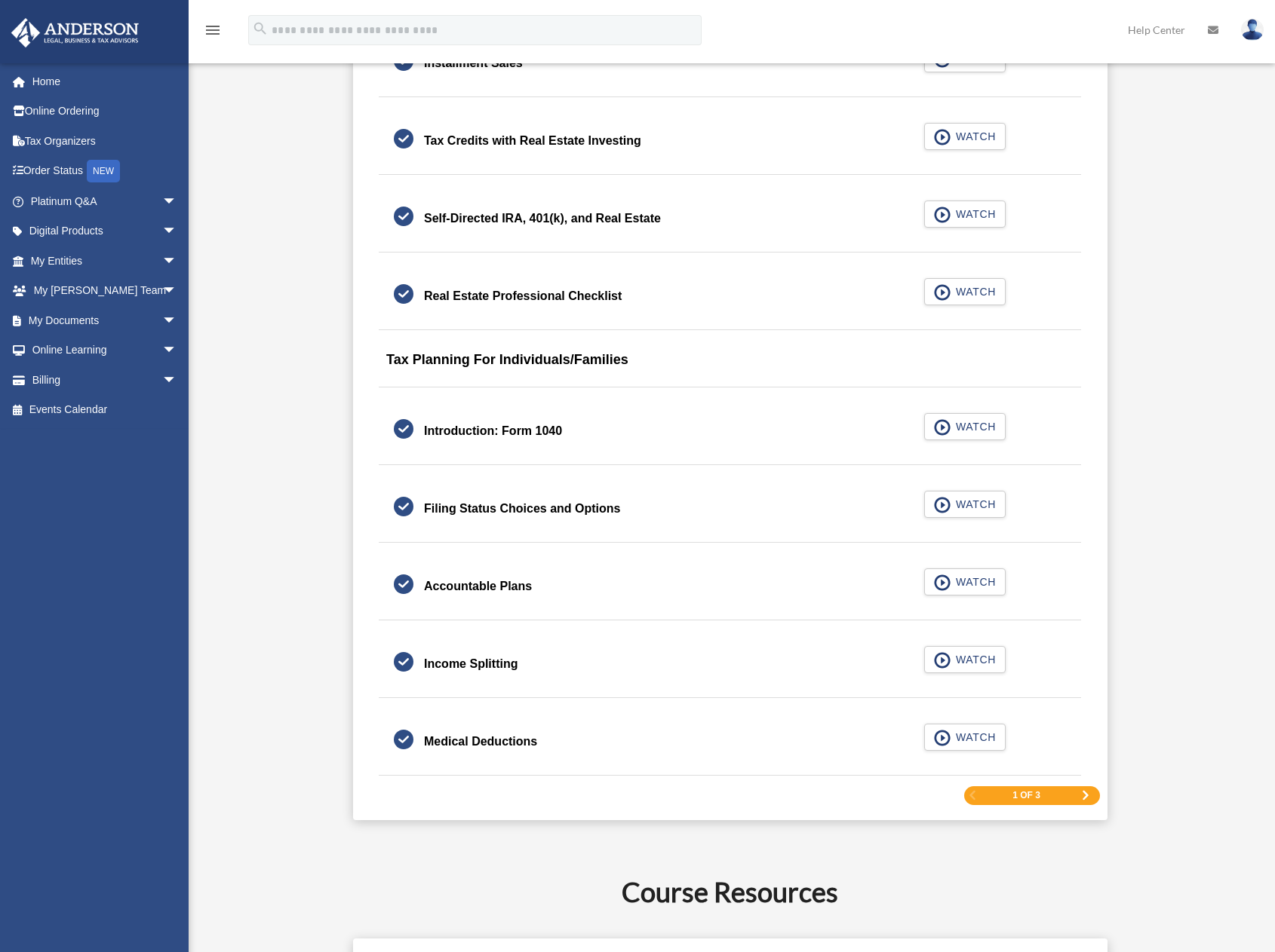
scroll to position [2036, 0]
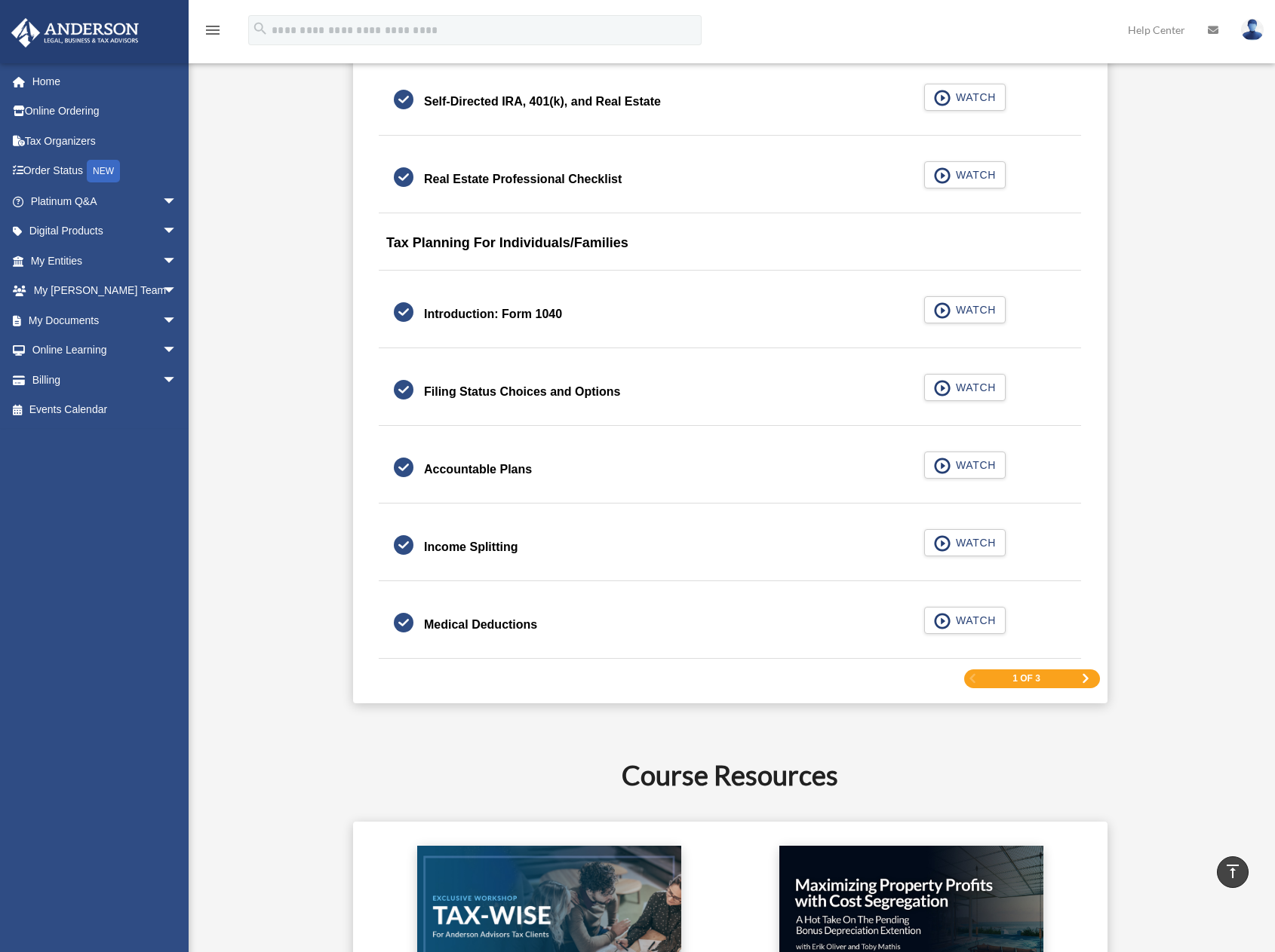
click at [1085, 678] on span "Next Page" at bounding box center [1085, 678] width 9 height 9
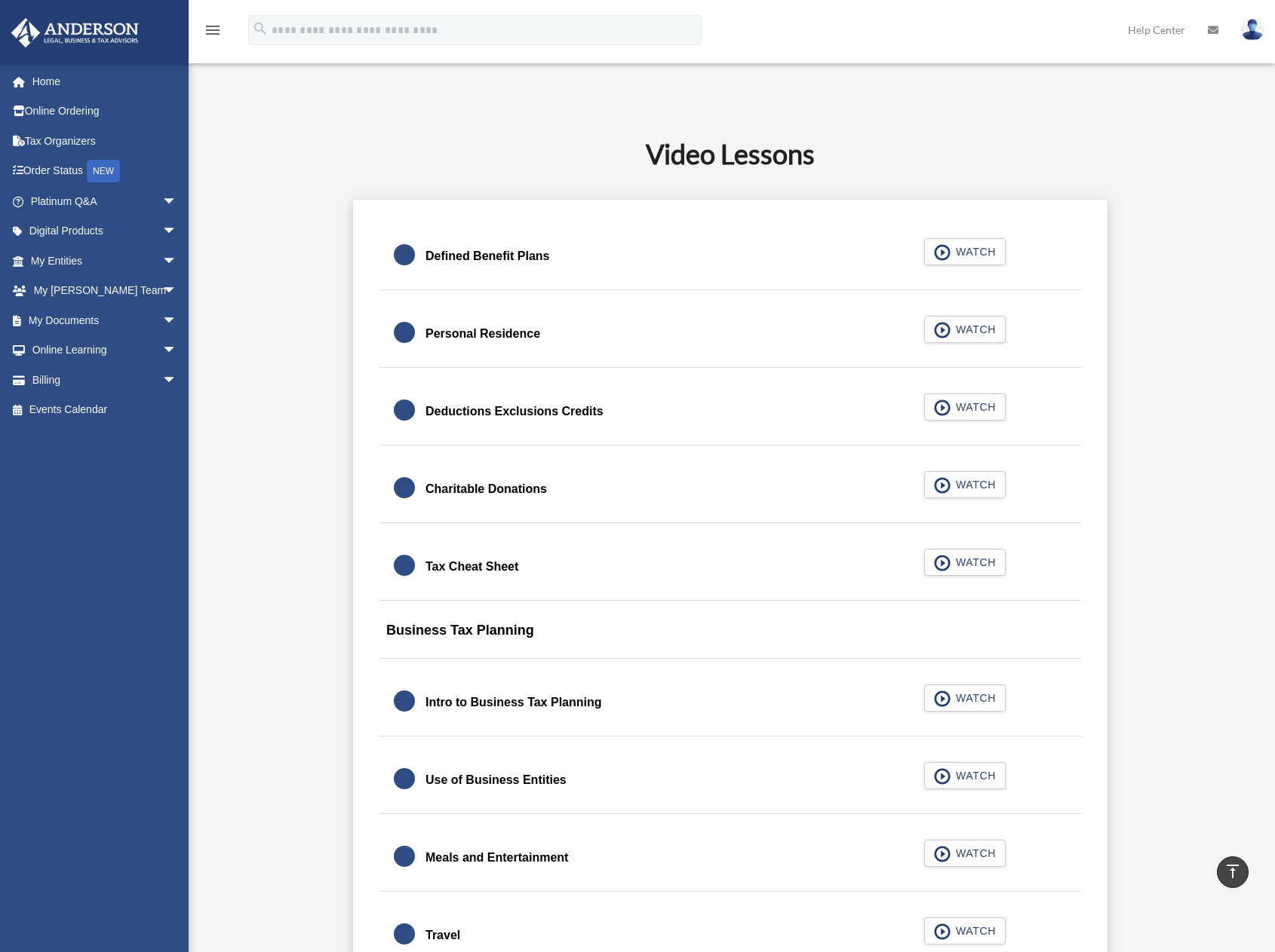
scroll to position [798, 0]
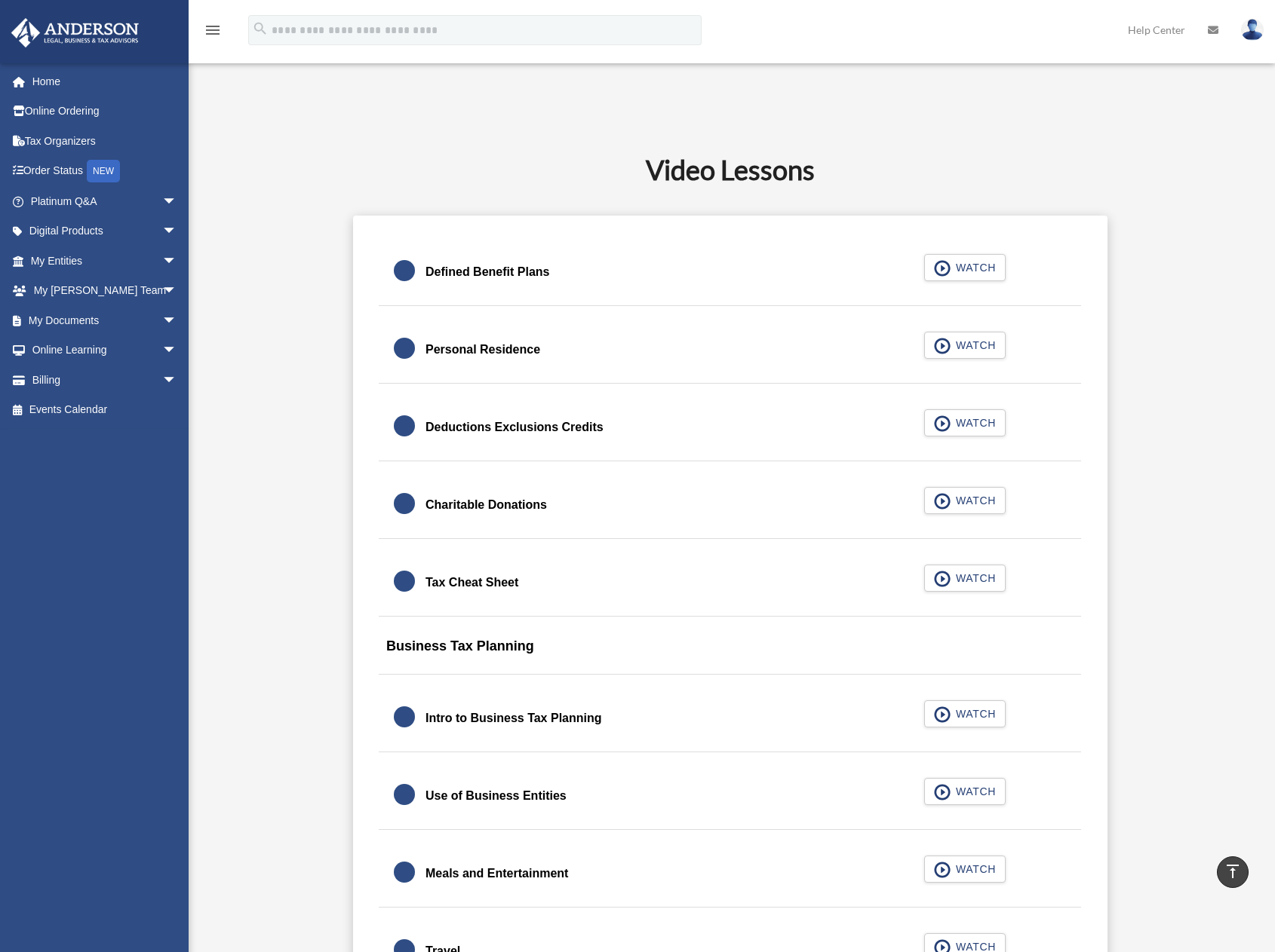
click at [451, 275] on div "Defined Benefit Plans" at bounding box center [487, 272] width 124 height 21
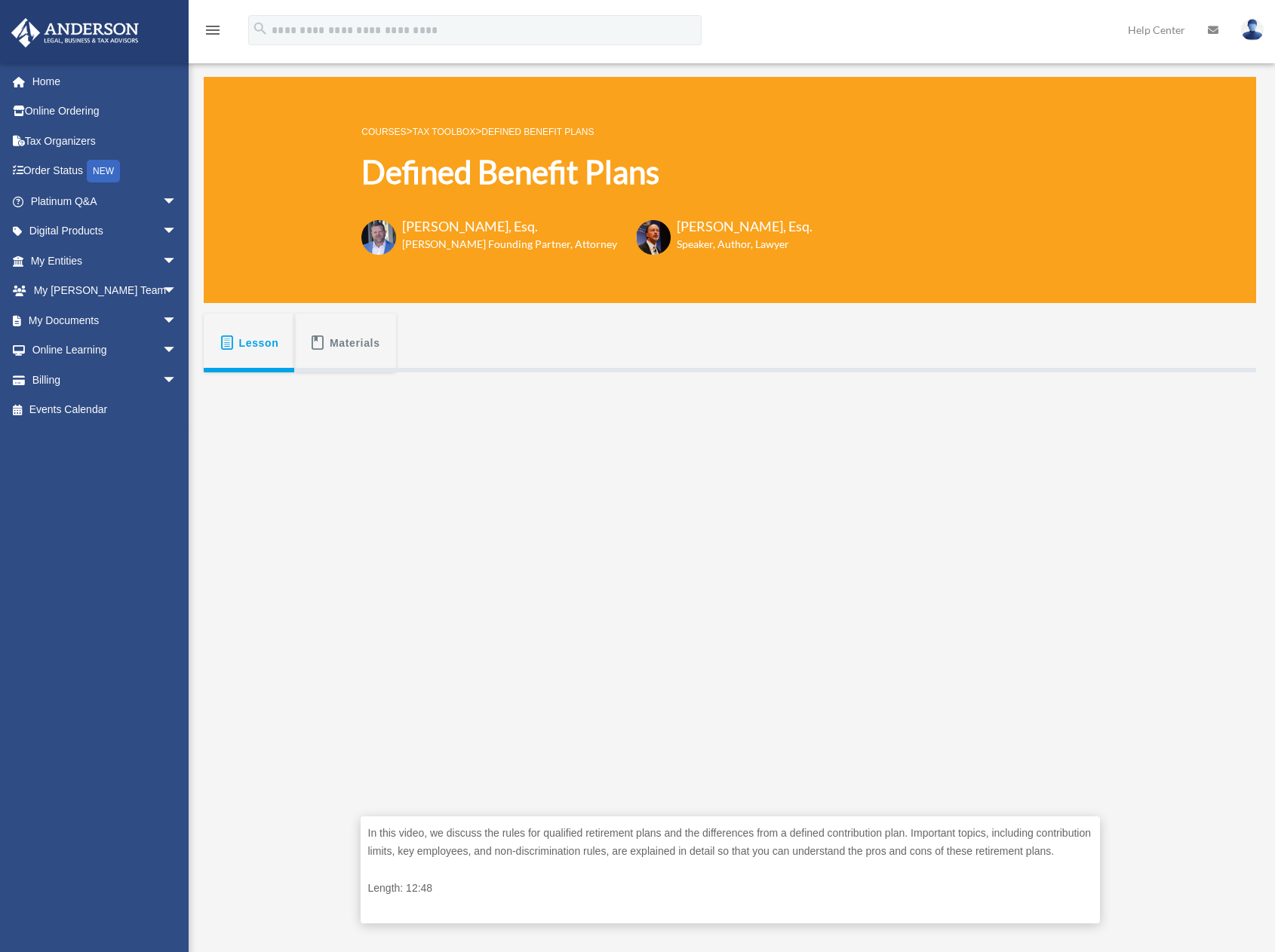
scroll to position [377, 0]
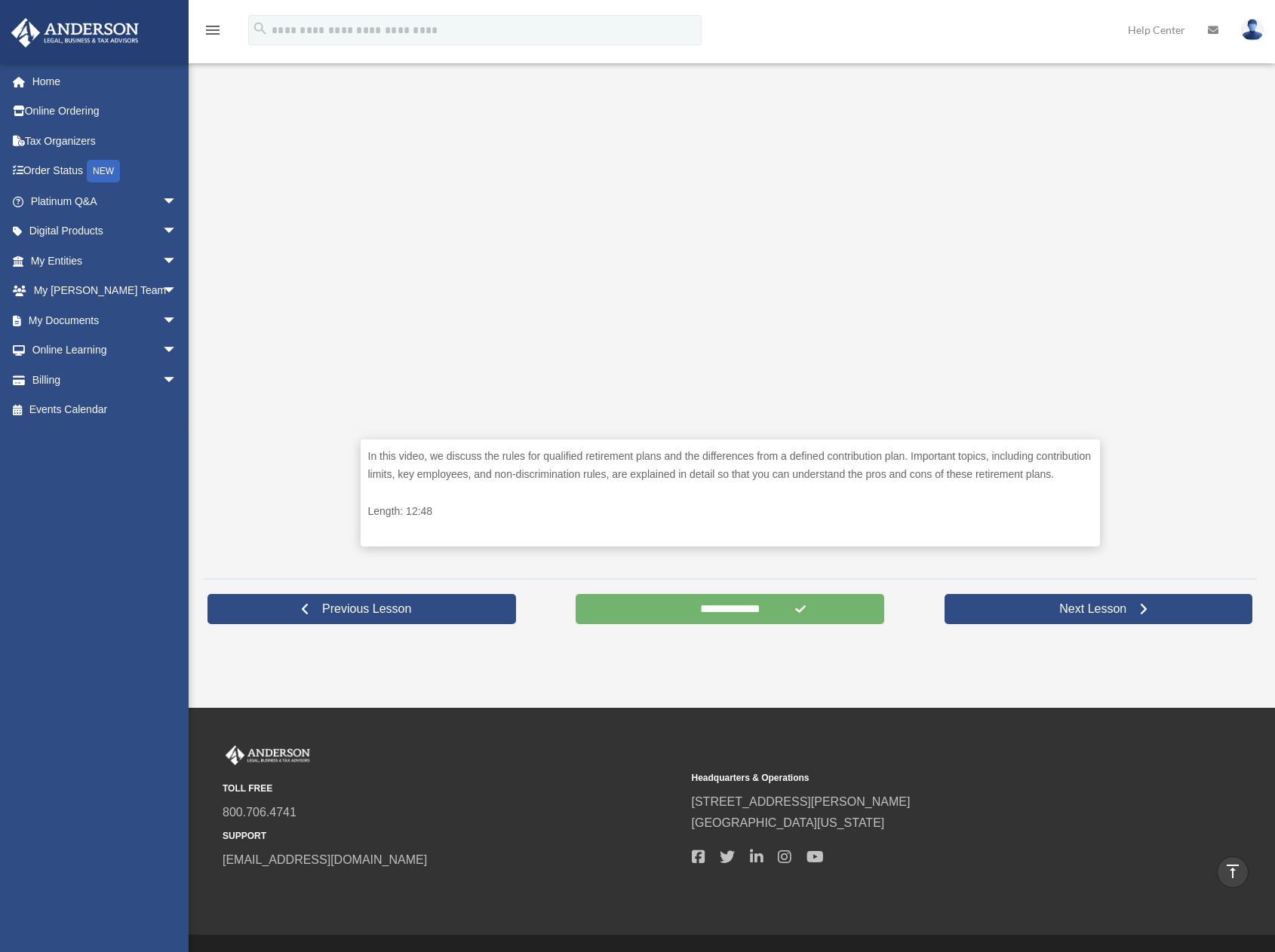
click at [719, 606] on input "**********" at bounding box center [730, 609] width 308 height 30
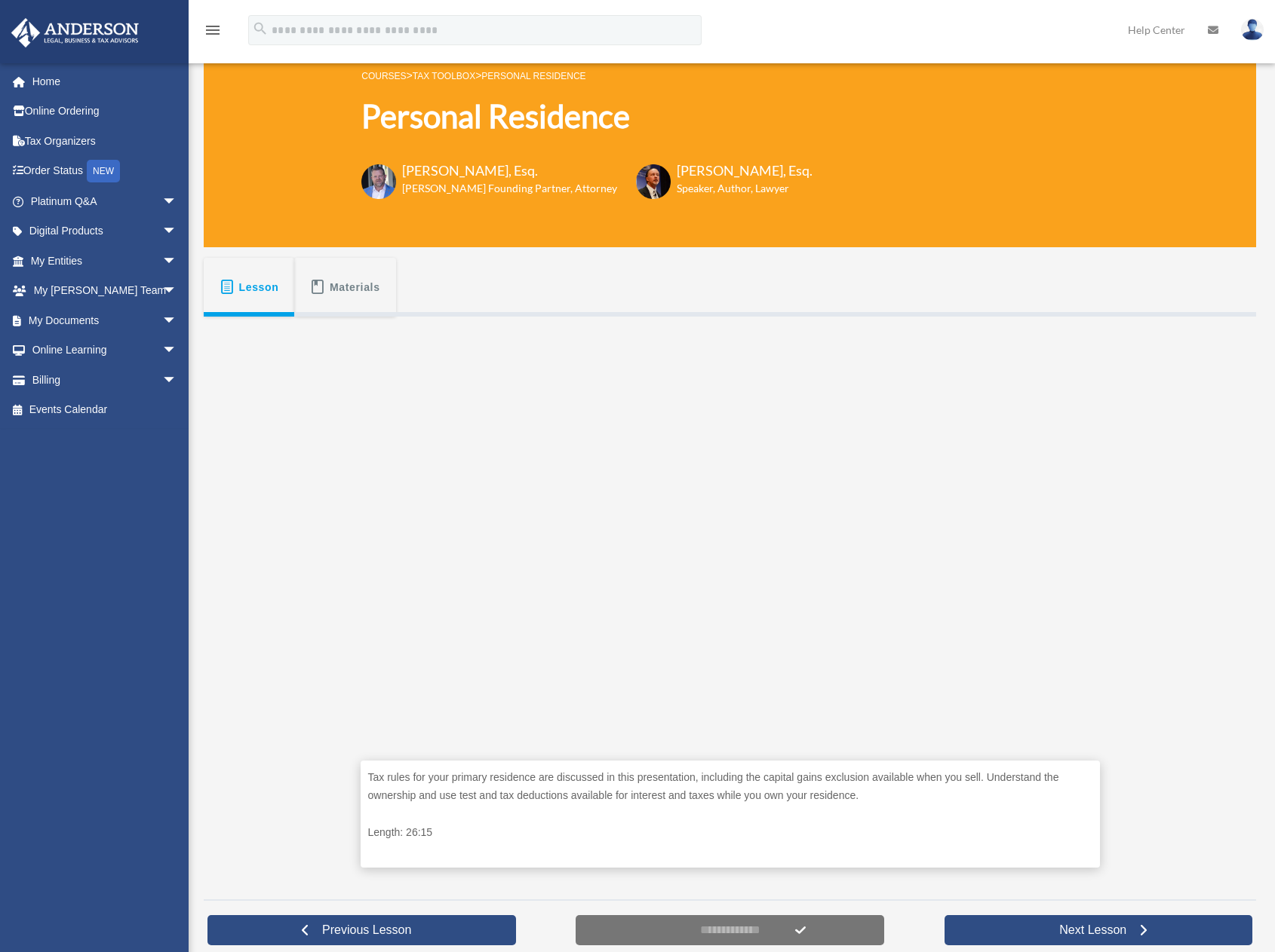
scroll to position [377, 0]
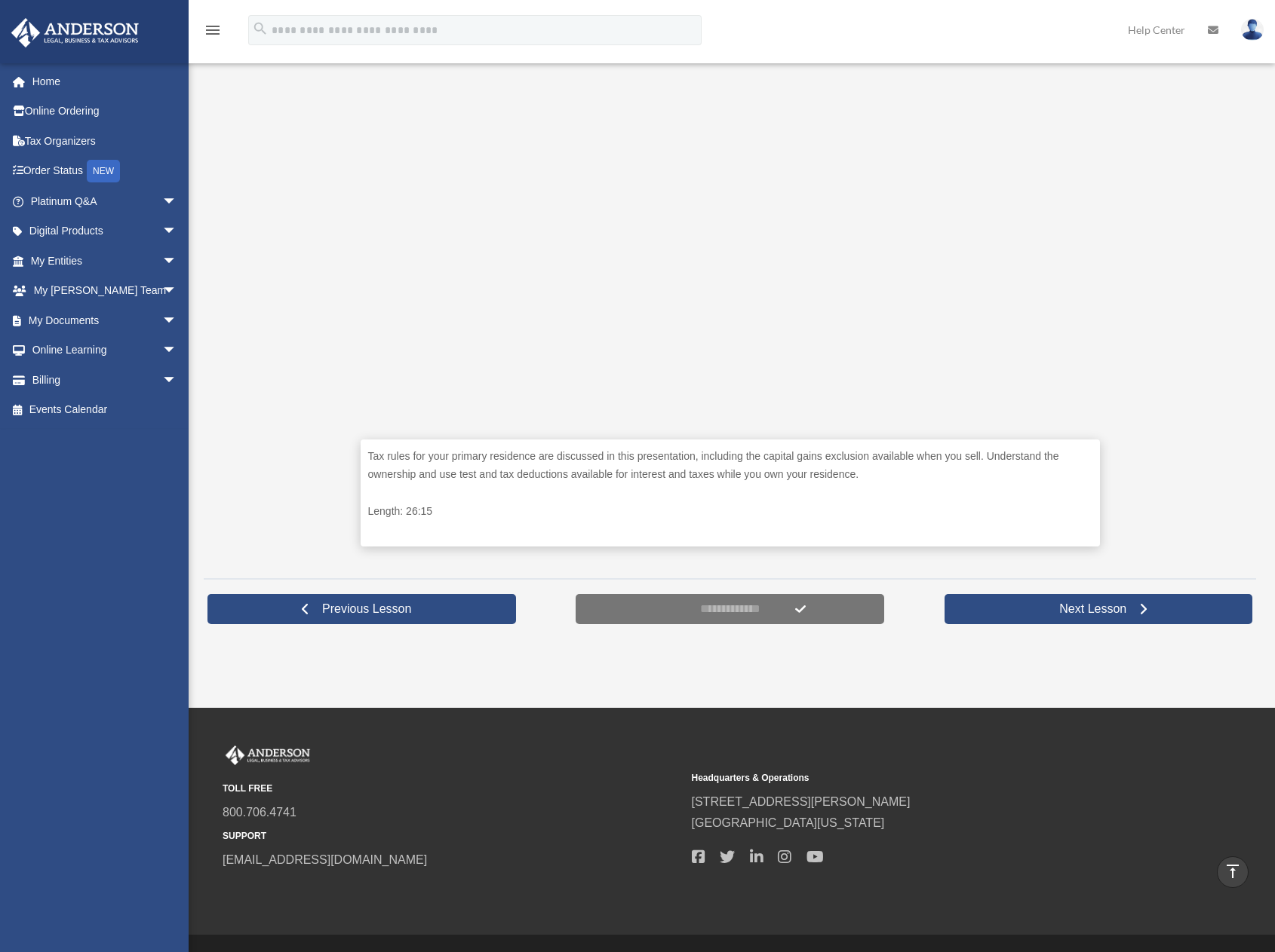
click at [326, 546] on div "Tax rules for your primary residence are discussed in this presentation, includ…" at bounding box center [730, 282] width 1053 height 573
